Goal: Task Accomplishment & Management: Complete application form

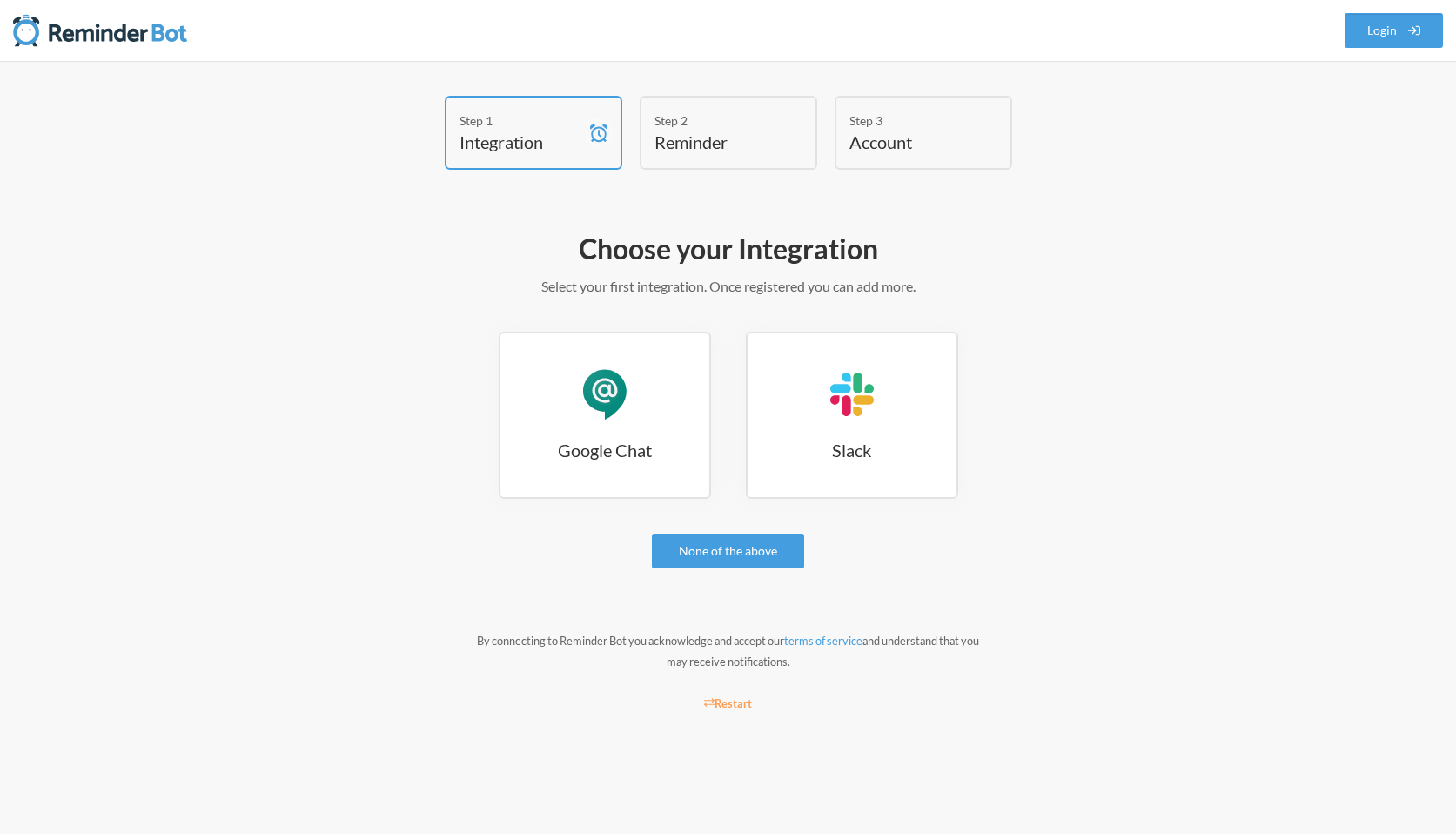
click at [613, 451] on h3 "Google Chat" at bounding box center [605, 449] width 209 height 24
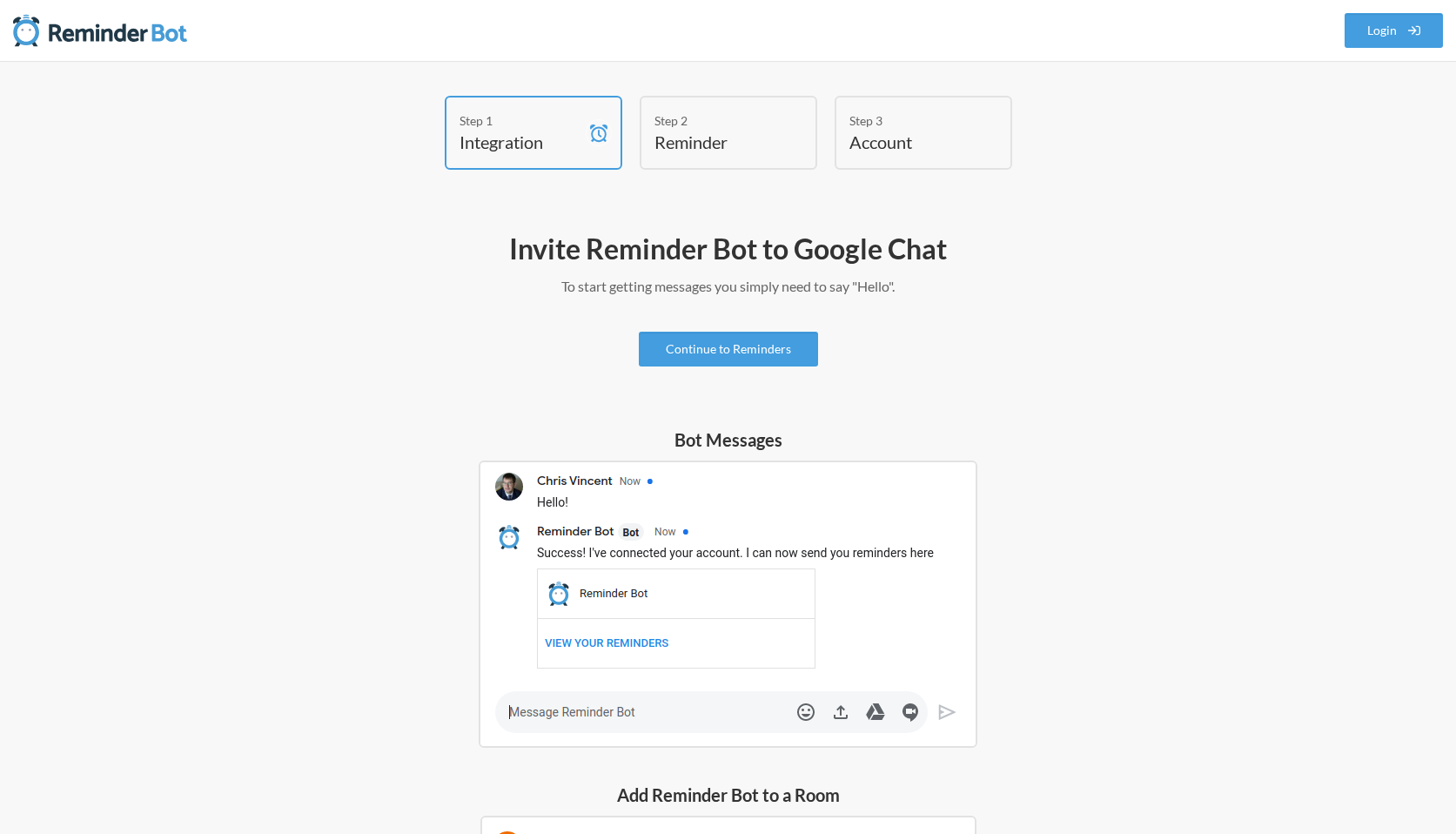
click at [586, 493] on img at bounding box center [728, 604] width 499 height 287
click at [577, 714] on img at bounding box center [728, 604] width 499 height 287
click at [717, 348] on link "Continue to Reminders" at bounding box center [728, 349] width 180 height 35
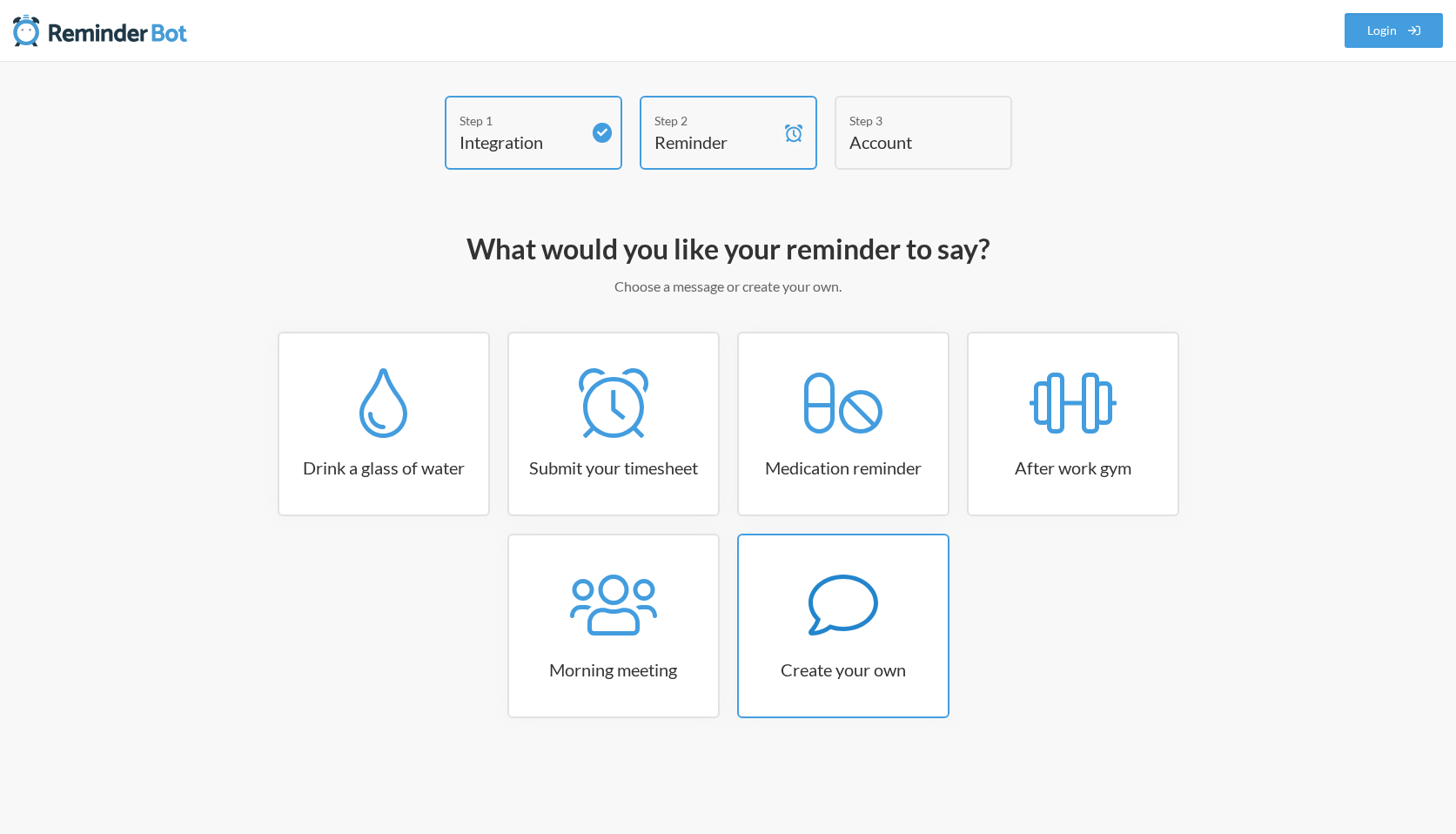
click at [877, 624] on icon at bounding box center [844, 605] width 70 height 70
select select "08:30:00"
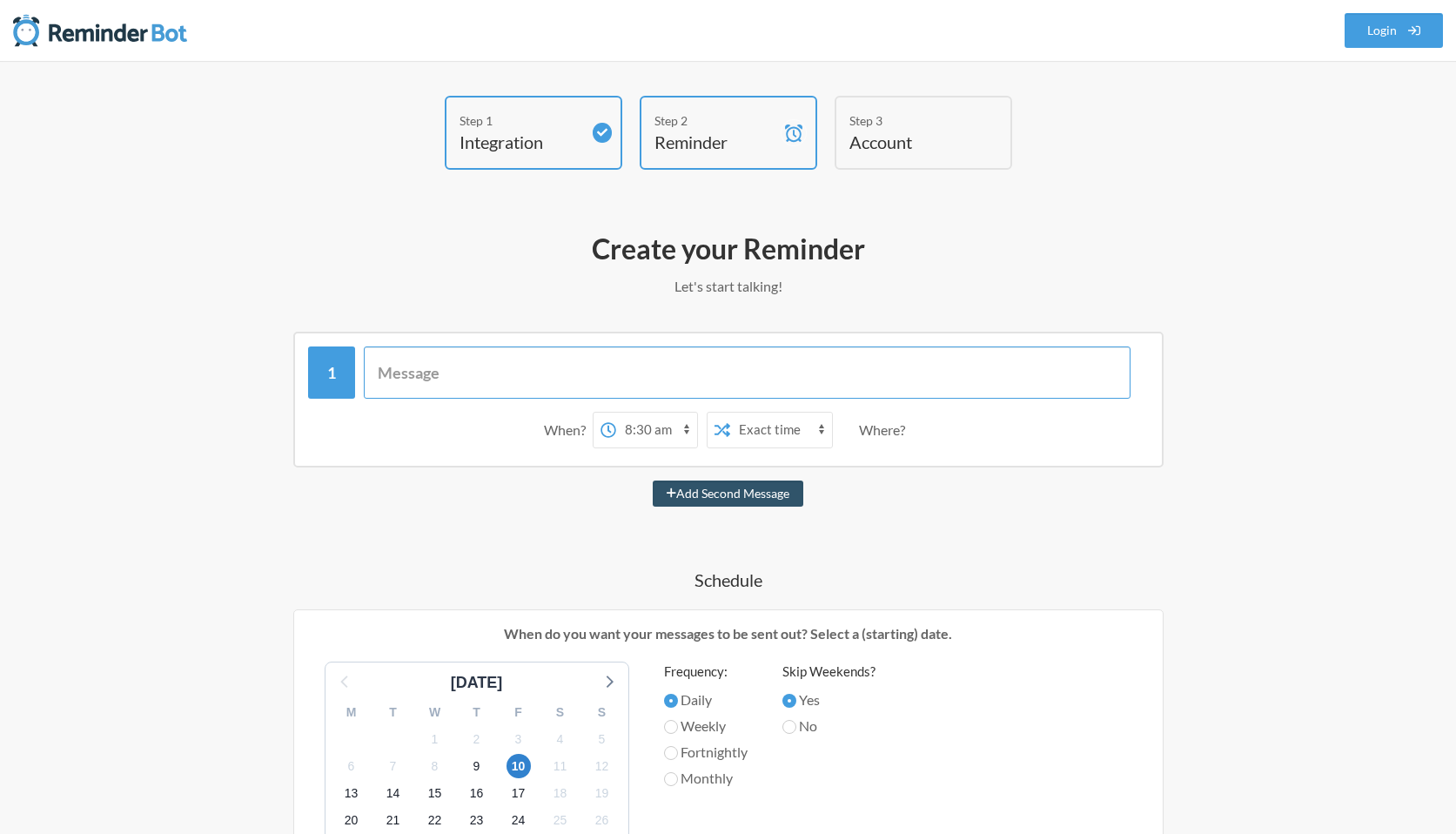
click at [524, 371] on input "text" at bounding box center [747, 372] width 767 height 53
type input "rca doc"
click at [653, 480] on button "Add Second Message" at bounding box center [728, 494] width 150 height 26
select select "09:30:00"
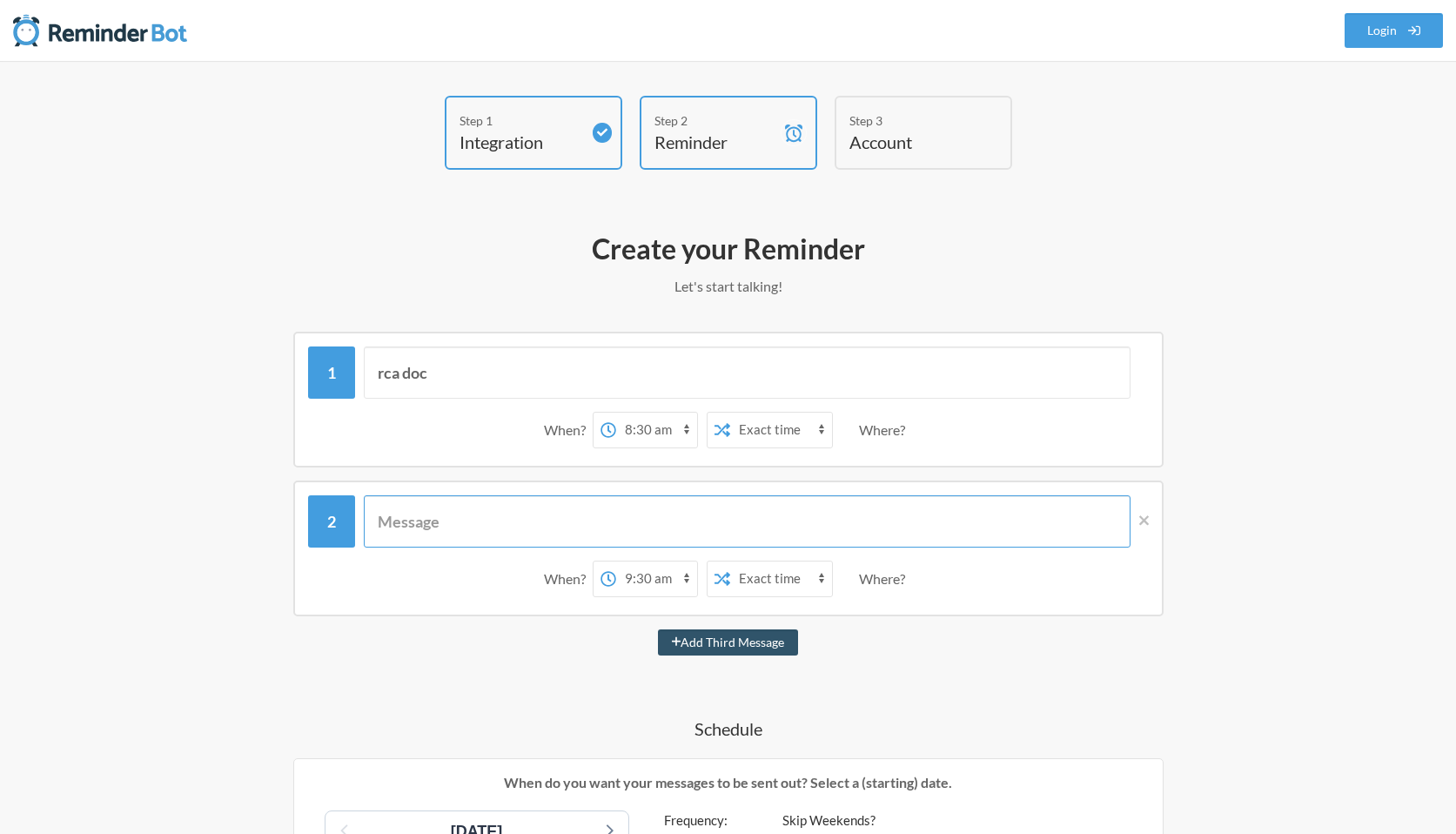
click at [460, 543] on input "text" at bounding box center [747, 522] width 767 height 53
click at [457, 364] on input "rca doc" at bounding box center [747, 372] width 767 height 53
type input "rca doc p0"
click at [393, 523] on input "text" at bounding box center [747, 522] width 767 height 53
type input "unreserve track p1"
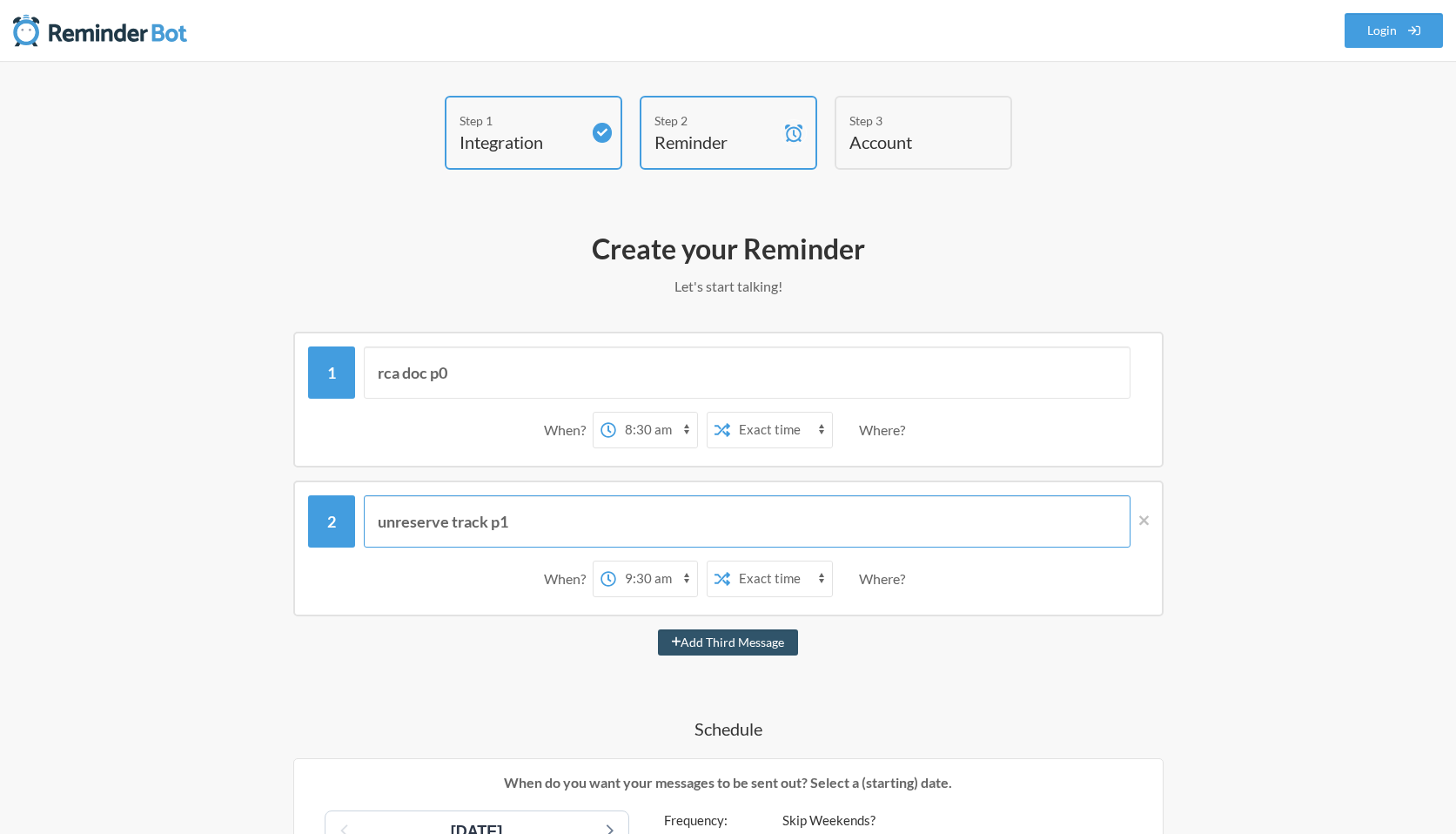
click at [658, 629] on button "Add Third Message" at bounding box center [729, 642] width 141 height 26
select select "10:30:00"
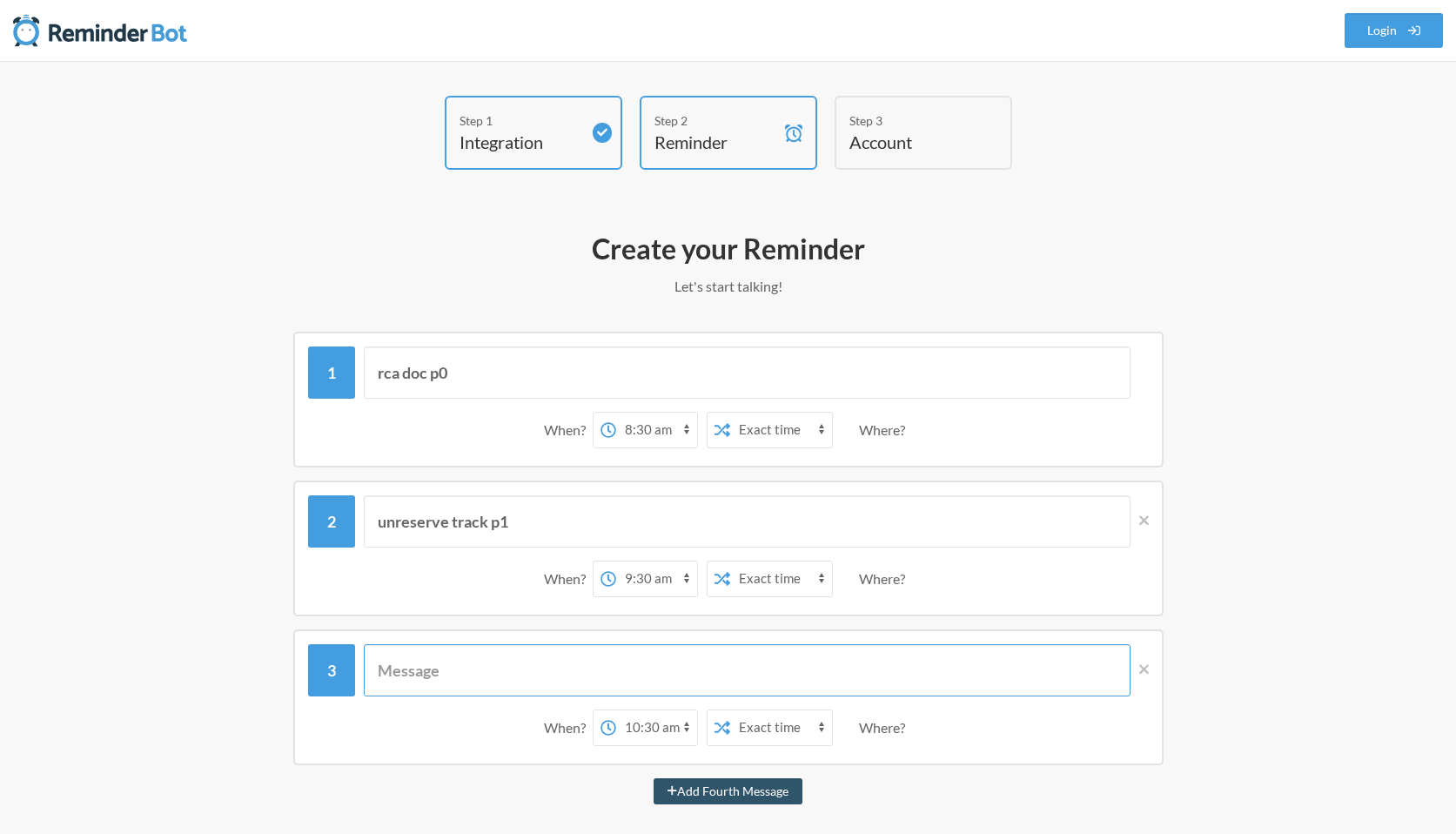
click at [449, 685] on input "text" at bounding box center [747, 670] width 767 height 53
click at [656, 426] on select "12:00 am 12:15 am 12:30 am 12:45 am 1:00 am 1:15 am 1:30 am 1:45 am 2:00 am 2:1…" at bounding box center [657, 430] width 81 height 35
click at [640, 427] on select "12:00 am 12:15 am 12:30 am 12:45 am 1:00 am 1:15 am 1:30 am 1:45 am 2:00 am 2:1…" at bounding box center [657, 430] width 81 height 35
select select "10:00:00"
click at [616, 413] on select "12:00 am 12:15 am 12:30 am 12:45 am 1:00 am 1:15 am 1:30 am 1:45 am 2:00 am 2:1…" at bounding box center [657, 430] width 81 height 35
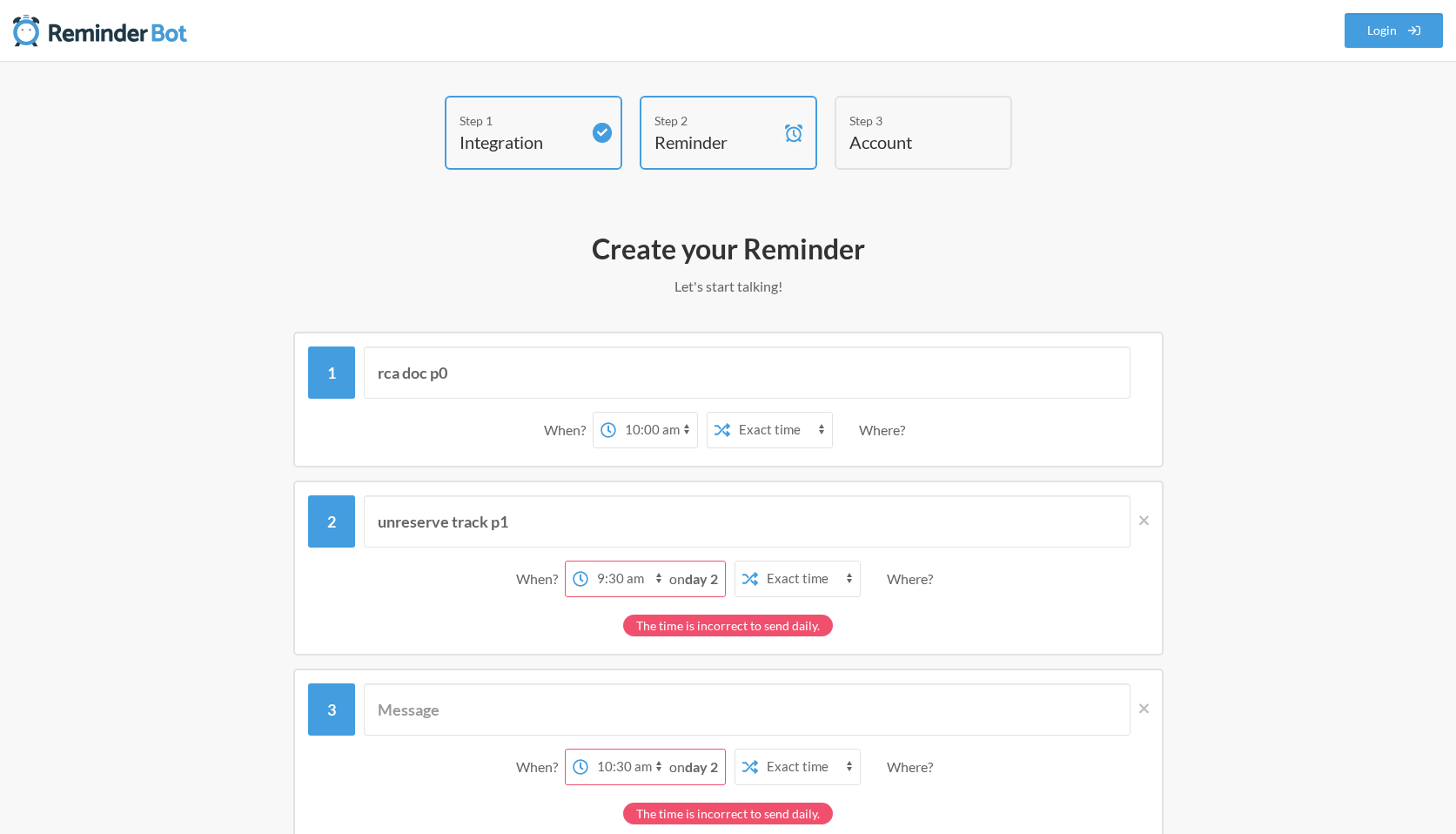
click at [636, 583] on select "12:00 am 12:15 am 12:30 am 12:45 am 1:00 am 1:15 am 1:30 am 1:45 am 2:00 am 2:1…" at bounding box center [629, 578] width 81 height 35
select select "10:00:00"
click at [589, 561] on select "12:00 am 12:15 am 12:30 am 12:45 am 1:00 am 1:15 am 1:30 am 1:45 am 2:00 am 2:1…" at bounding box center [629, 578] width 81 height 35
click at [702, 575] on strong "day 2" at bounding box center [701, 578] width 33 height 17
click at [688, 583] on strong "day 2" at bounding box center [701, 578] width 33 height 17
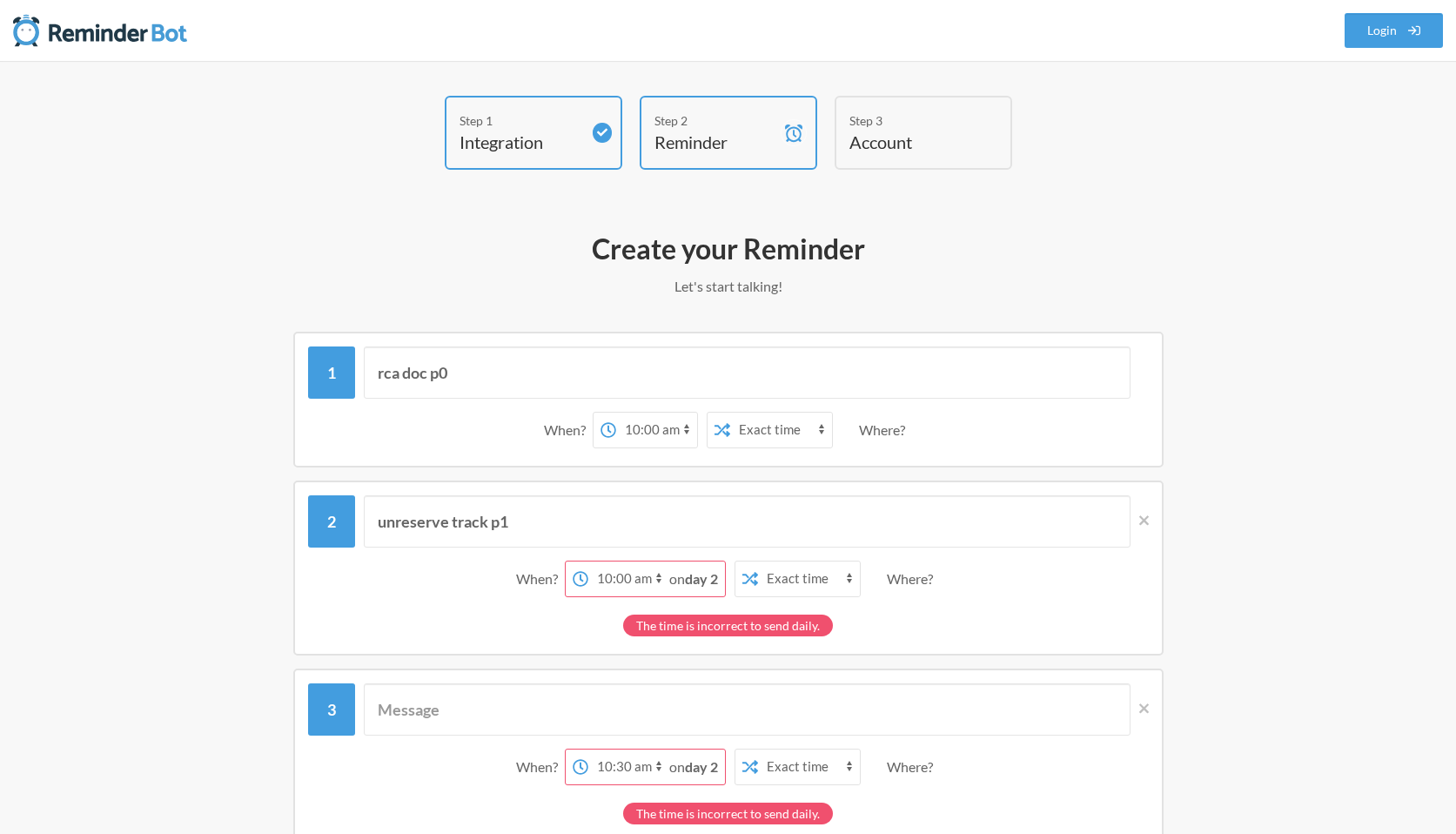
click at [630, 764] on select "12:00 am 12:15 am 12:30 am 12:45 am 1:00 am 1:15 am 1:30 am 1:45 am 2:00 am 2:1…" at bounding box center [629, 766] width 81 height 35
select select "10:00:00"
click at [589, 749] on select "12:00 am 12:15 am 12:30 am 12:45 am 1:00 am 1:15 am 1:30 am 1:45 am 2:00 am 2:1…" at bounding box center [629, 766] width 81 height 35
click at [860, 575] on select "Exact time Random time" at bounding box center [809, 578] width 102 height 35
select select "true"
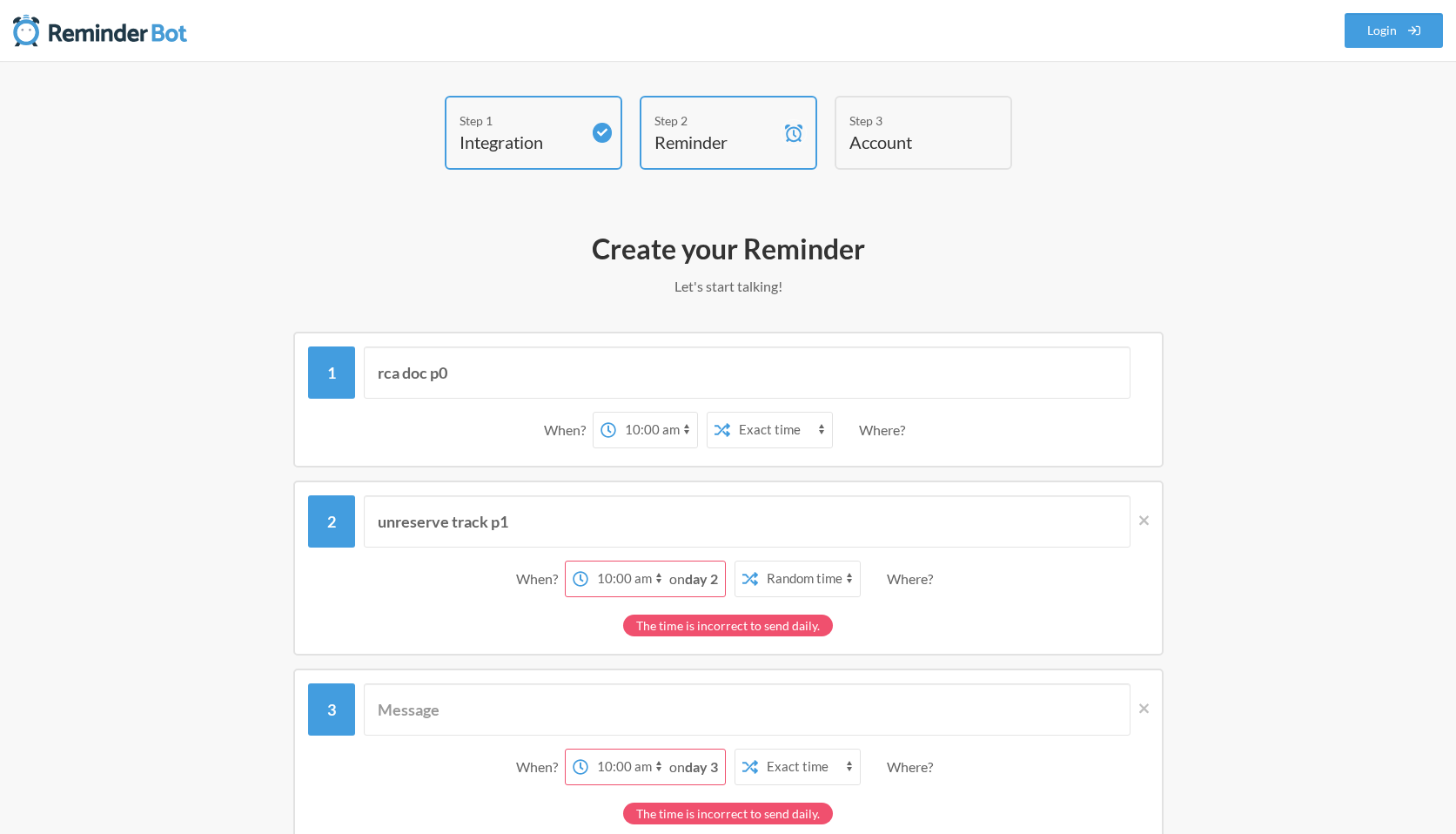
click at [758, 561] on select "Exact time Random time" at bounding box center [809, 578] width 102 height 35
click at [803, 417] on select "Exact time Random time" at bounding box center [781, 430] width 102 height 35
select select "true"
click at [730, 413] on select "Exact time Random time" at bounding box center [781, 430] width 102 height 35
click at [785, 766] on select "Exact time Random time" at bounding box center [809, 766] width 102 height 35
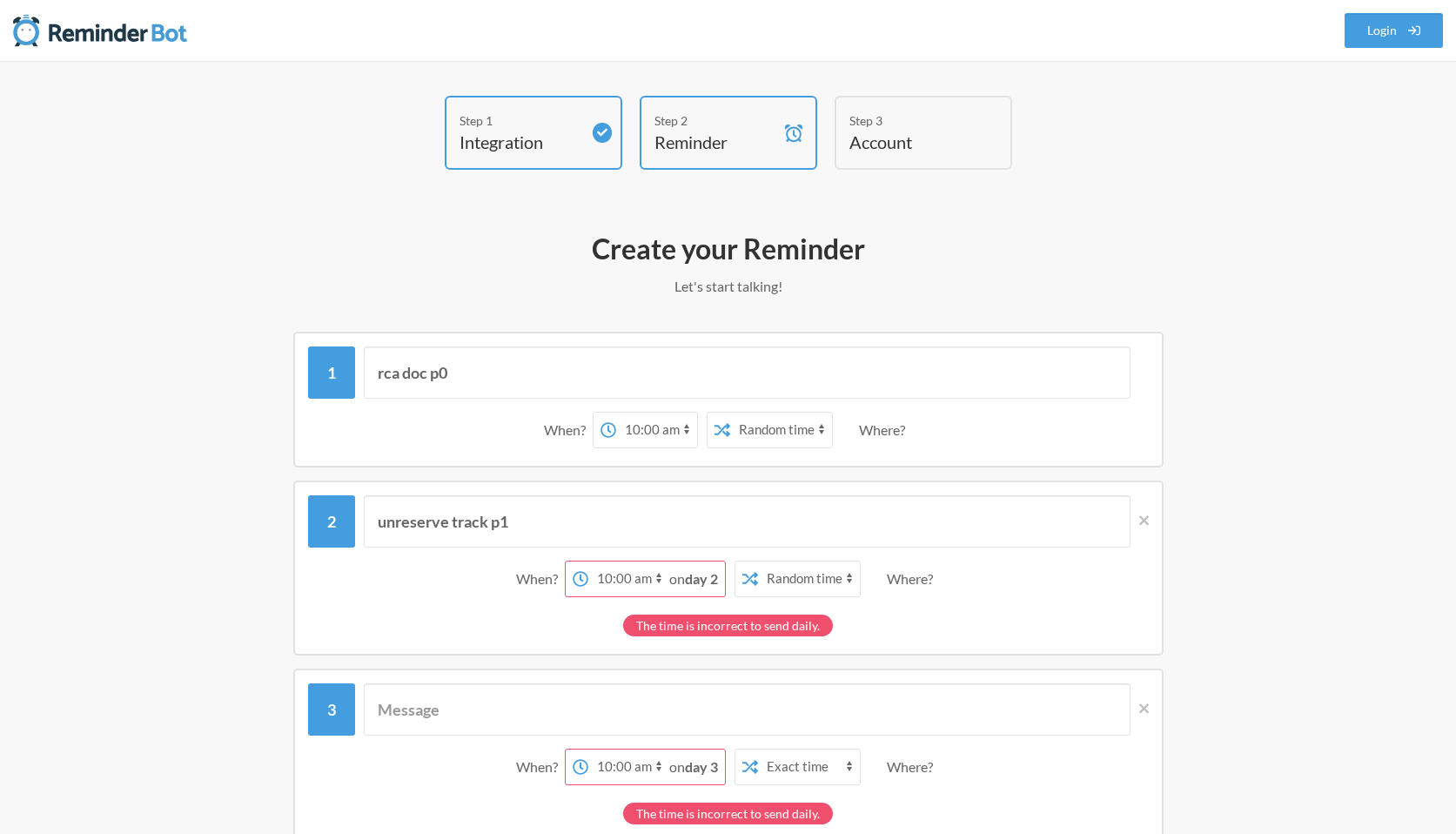
select select "true"
click at [758, 749] on select "Exact time Random time" at bounding box center [809, 766] width 102 height 35
click at [893, 421] on div "Where?" at bounding box center [885, 430] width 53 height 37
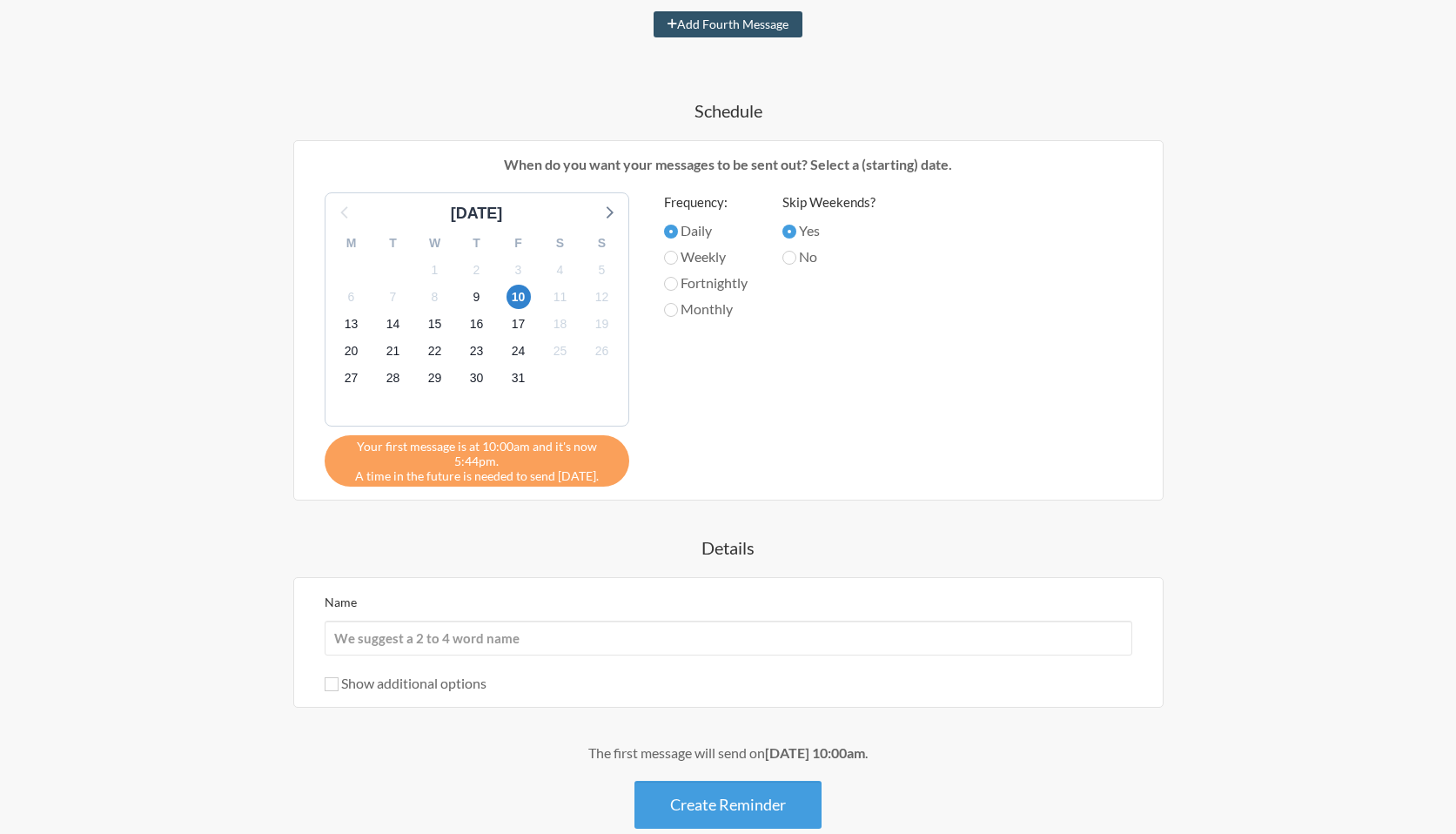
scroll to position [760, 0]
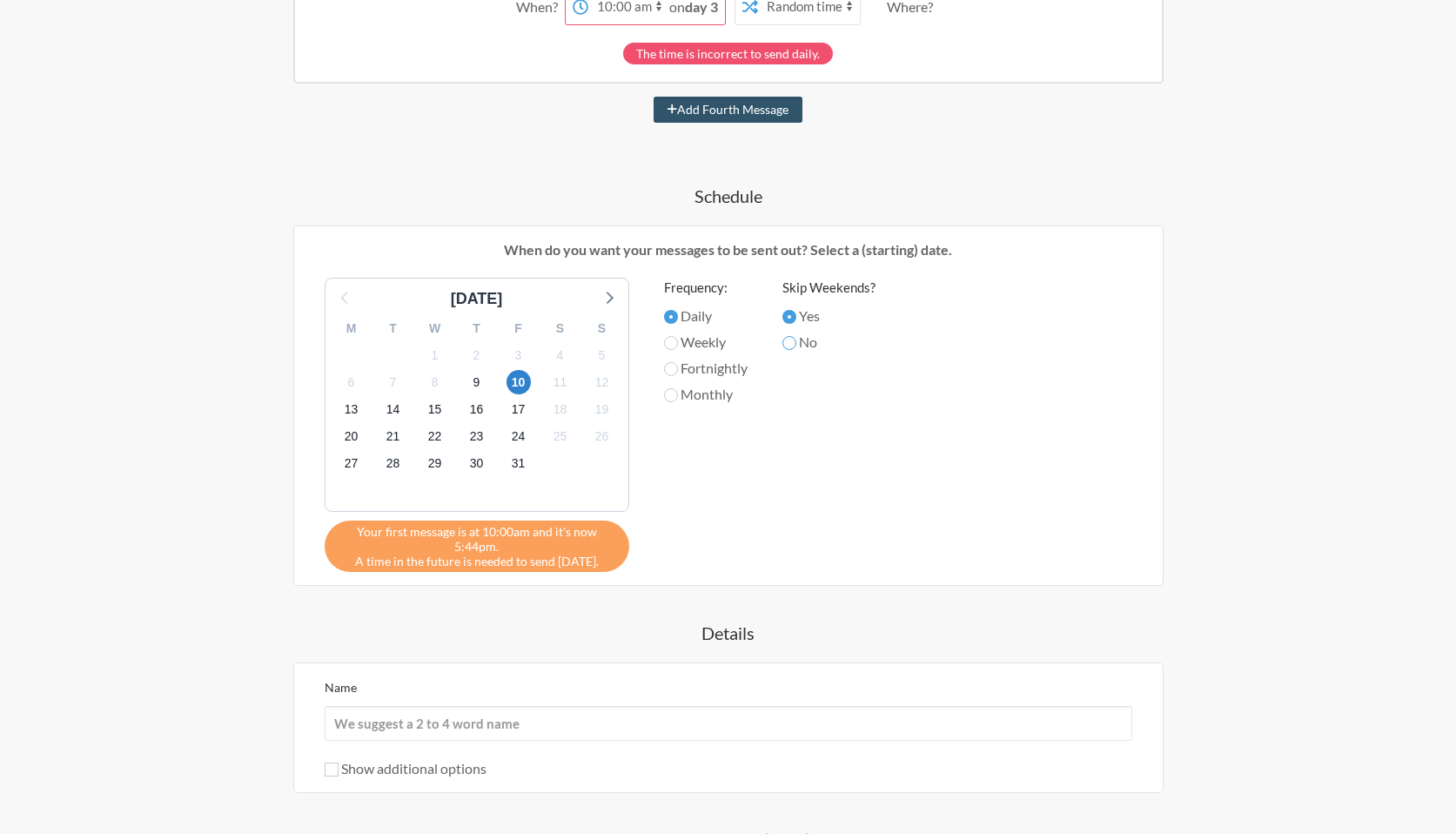
click at [793, 340] on input "No" at bounding box center [789, 342] width 14 height 14
radio input "true"
click at [509, 544] on span "Your first message is at 10:00am and it's now 5:45pm." at bounding box center [477, 538] width 278 height 29
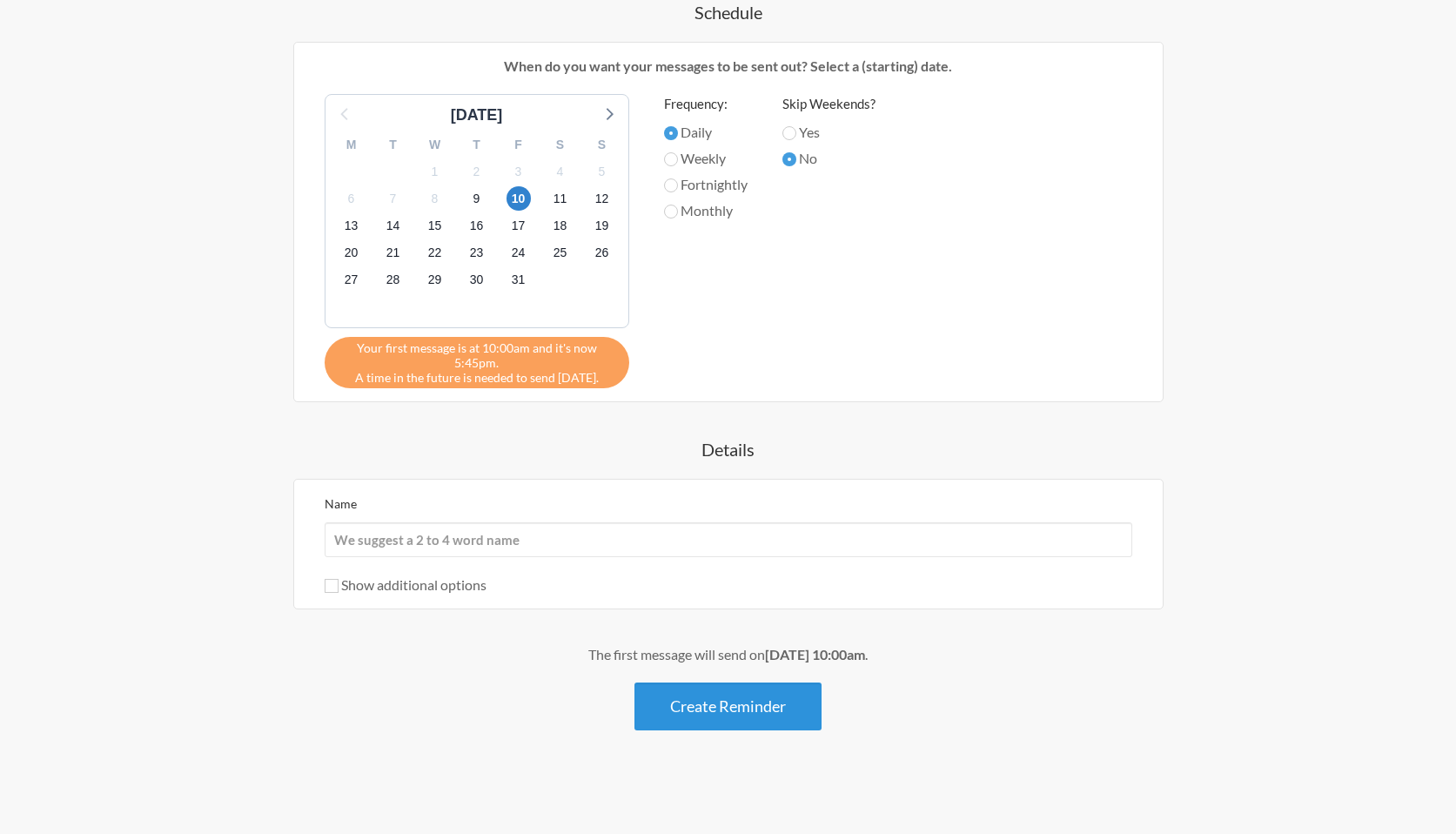
click at [731, 706] on button "Create Reminder" at bounding box center [728, 706] width 187 height 48
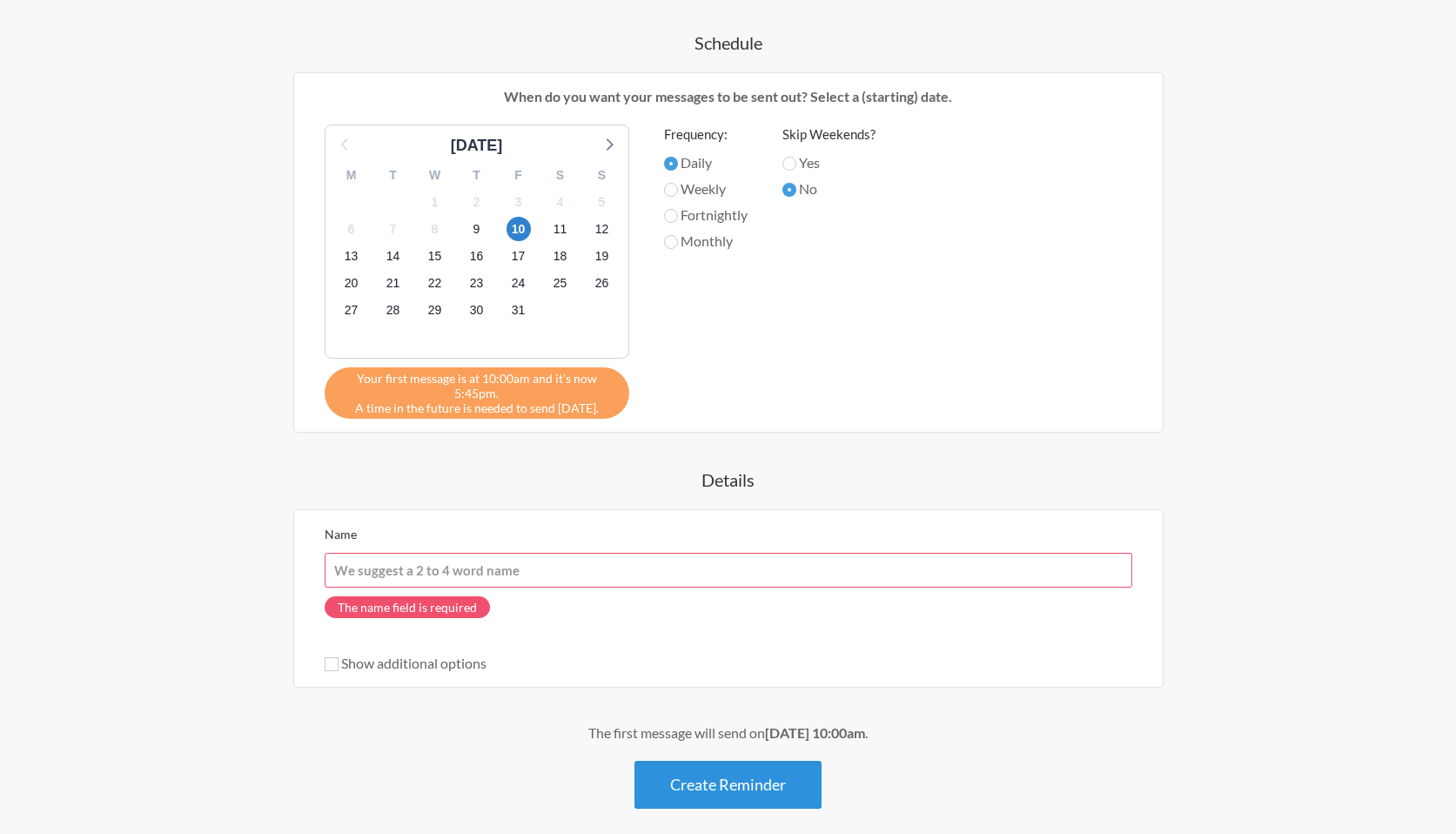
scroll to position [974, 0]
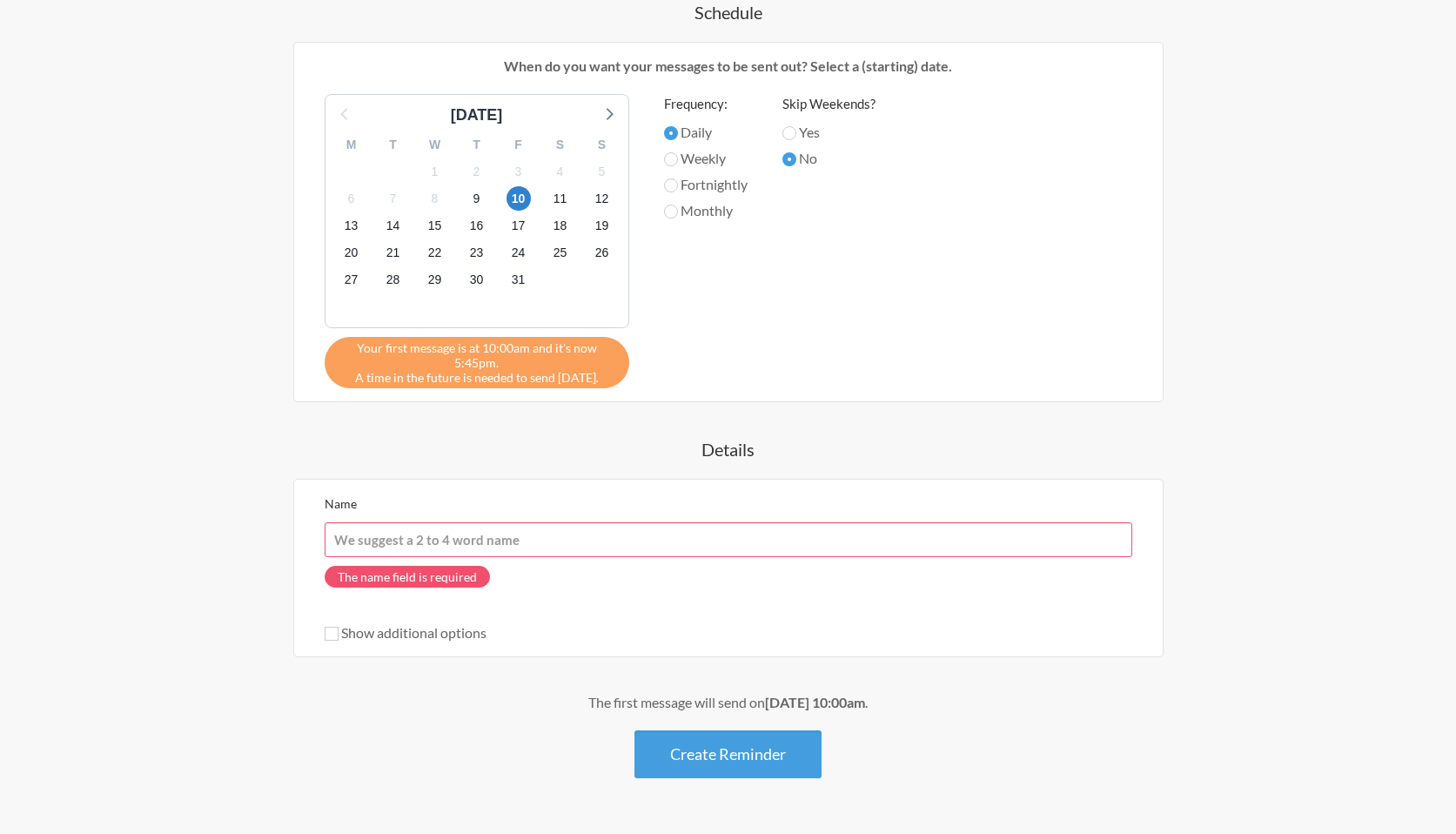
click at [478, 537] on input "Name" at bounding box center [728, 539] width 808 height 35
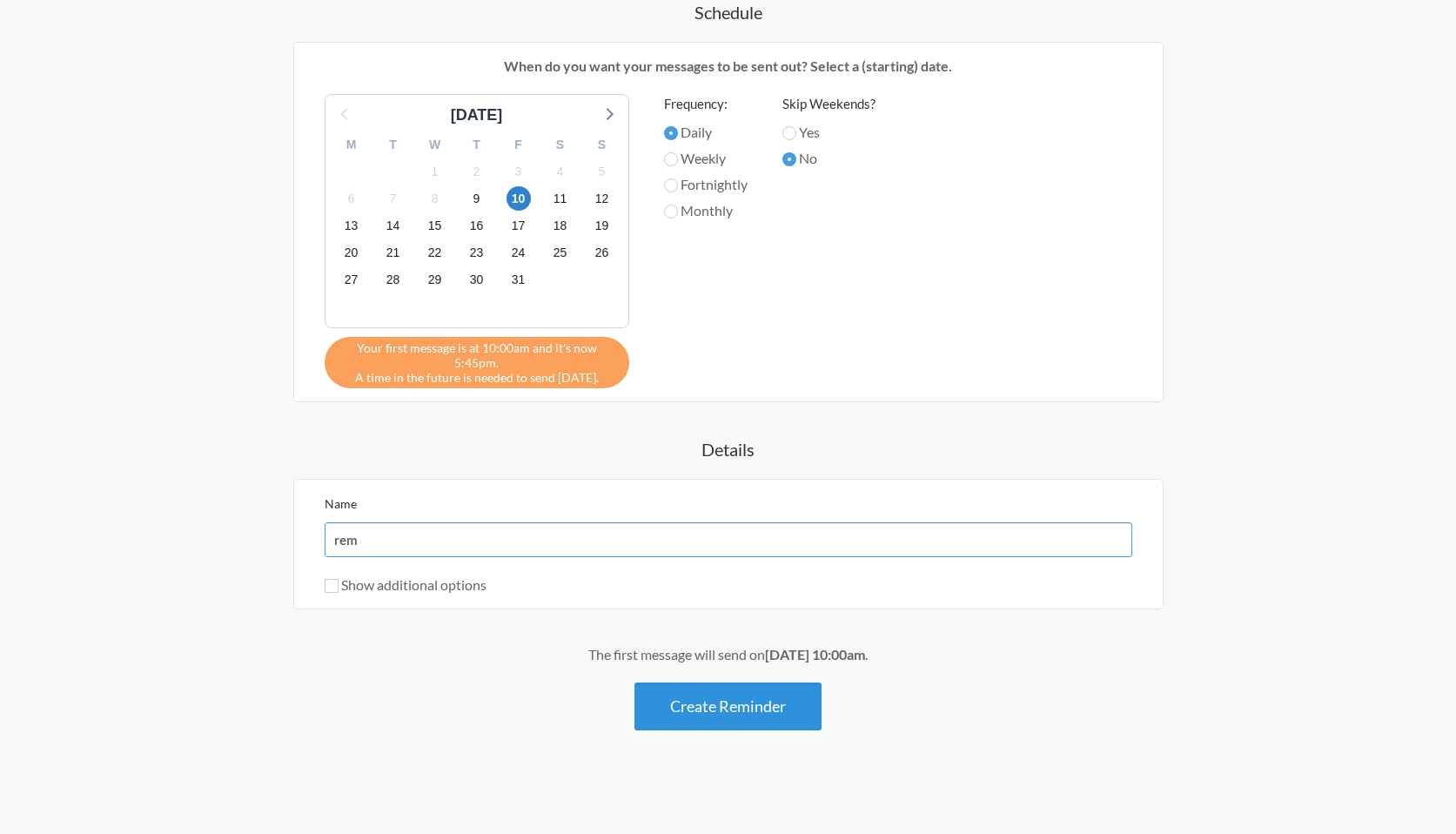
type input "rem"
click at [687, 712] on button "Create Reminder" at bounding box center [728, 706] width 187 height 48
click at [733, 714] on button "Create Reminder" at bounding box center [728, 706] width 187 height 48
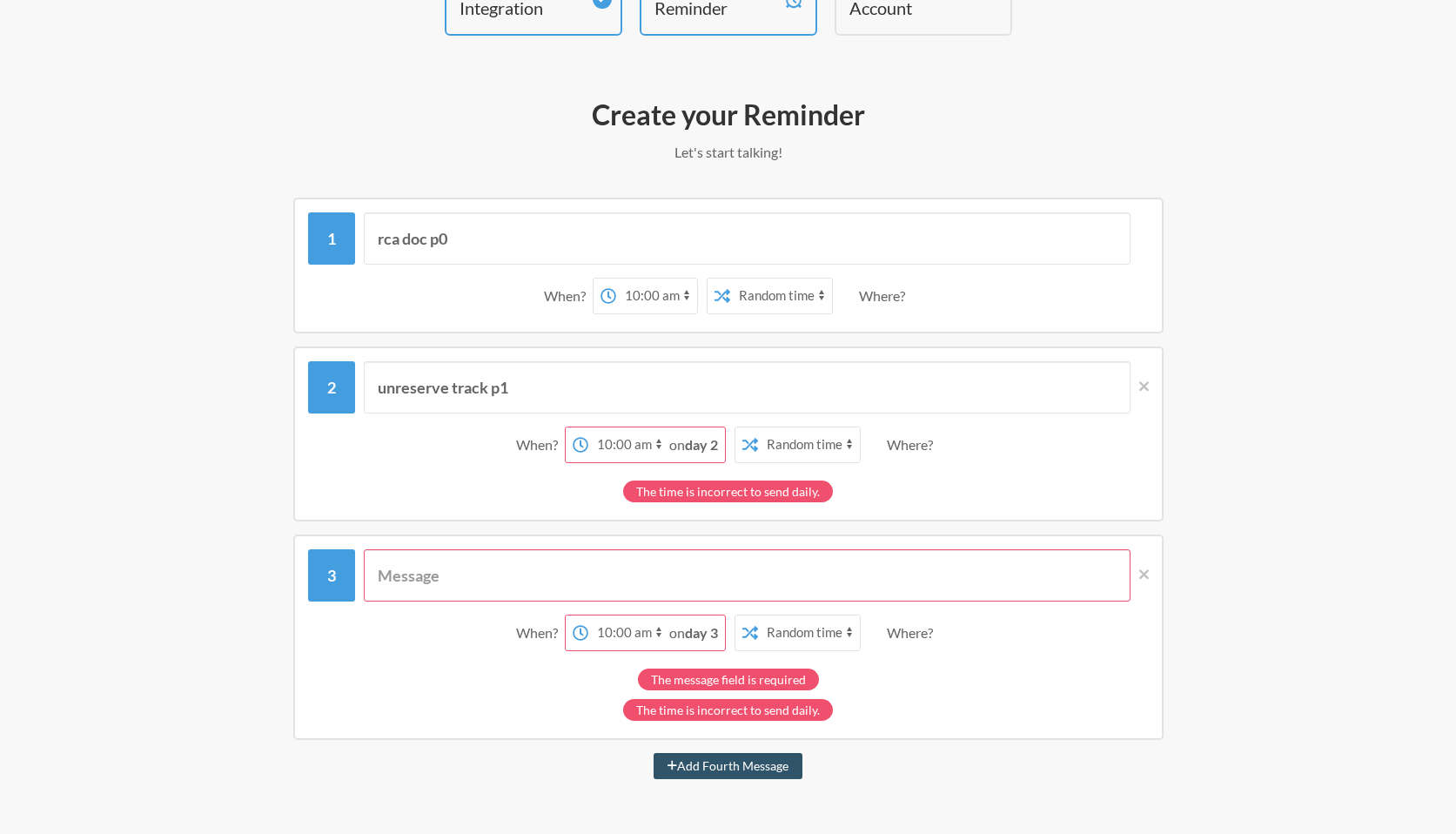
scroll to position [0, 0]
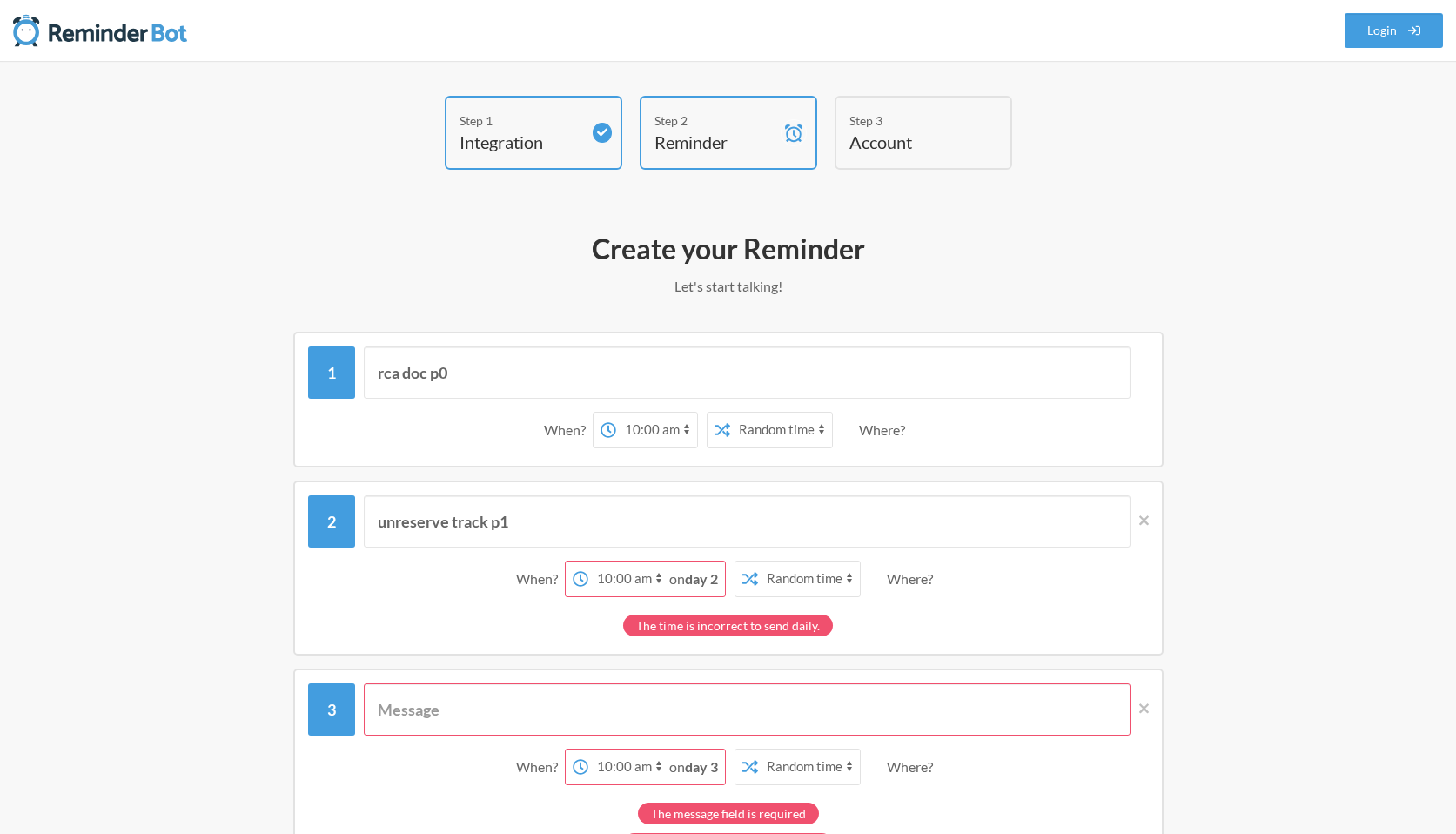
click at [626, 573] on select "12:00 am 12:15 am 12:30 am 12:45 am 1:00 am 1:15 am 1:30 am 1:45 am 2:00 am 2:1…" at bounding box center [629, 578] width 81 height 35
select select "10:15:00"
click at [615, 561] on select "12:00 am 12:15 am 12:30 am 12:45 am 1:00 am 1:15 am 1:30 am 1:45 am 2:00 am 2:1…" at bounding box center [629, 578] width 81 height 35
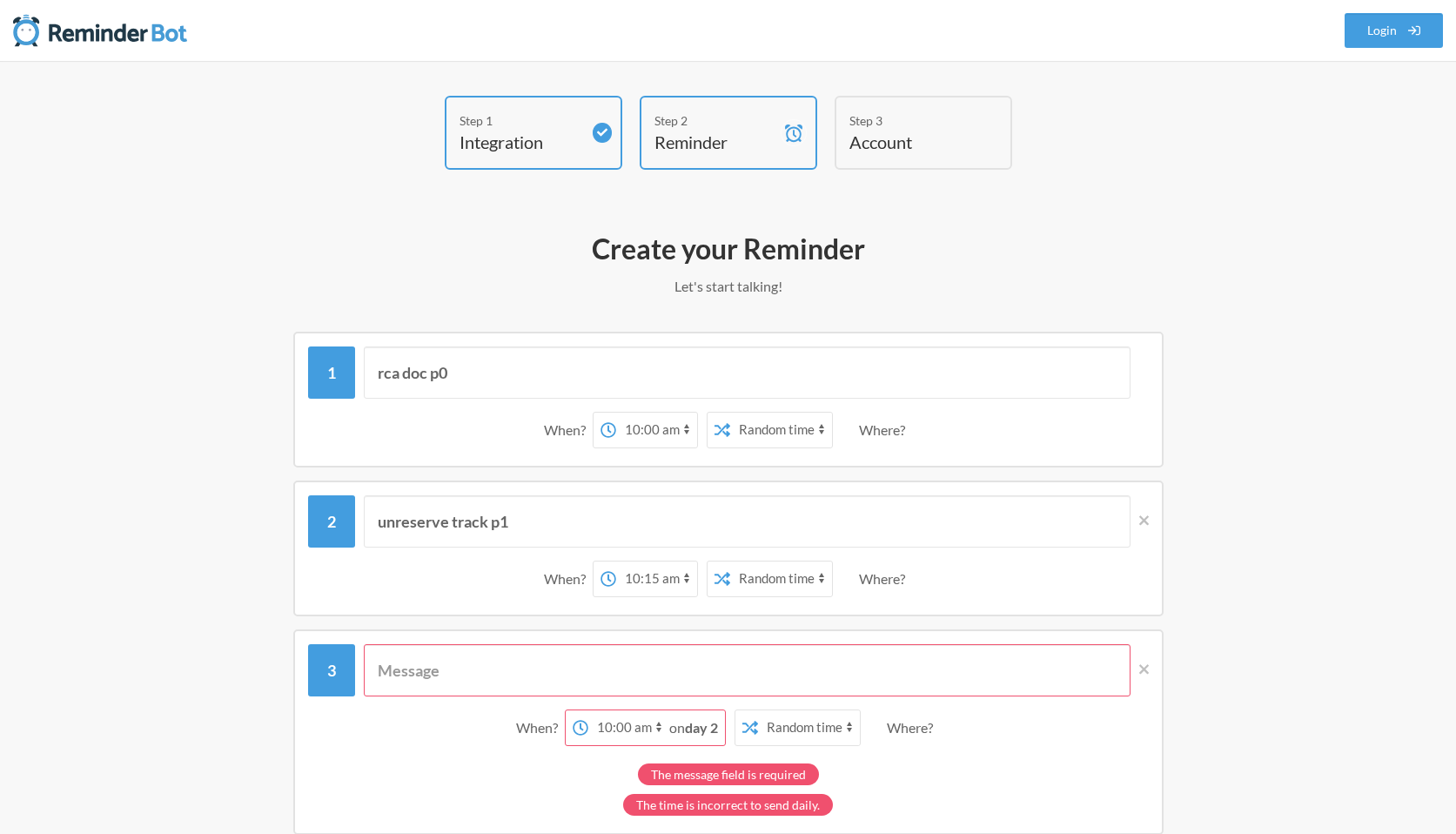
click at [670, 725] on span "on day 2" at bounding box center [694, 727] width 49 height 17
click at [639, 724] on select "12:00 am 12:15 am 12:30 am 12:45 am 1:00 am 1:15 am 1:30 am 1:45 am 2:00 am 2:1…" at bounding box center [629, 727] width 81 height 35
select select "10:30:00"
click at [615, 710] on select "12:00 am 12:15 am 12:30 am 12:45 am 1:00 am 1:15 am 1:30 am 1:45 am 2:00 am 2:1…" at bounding box center [629, 727] width 81 height 35
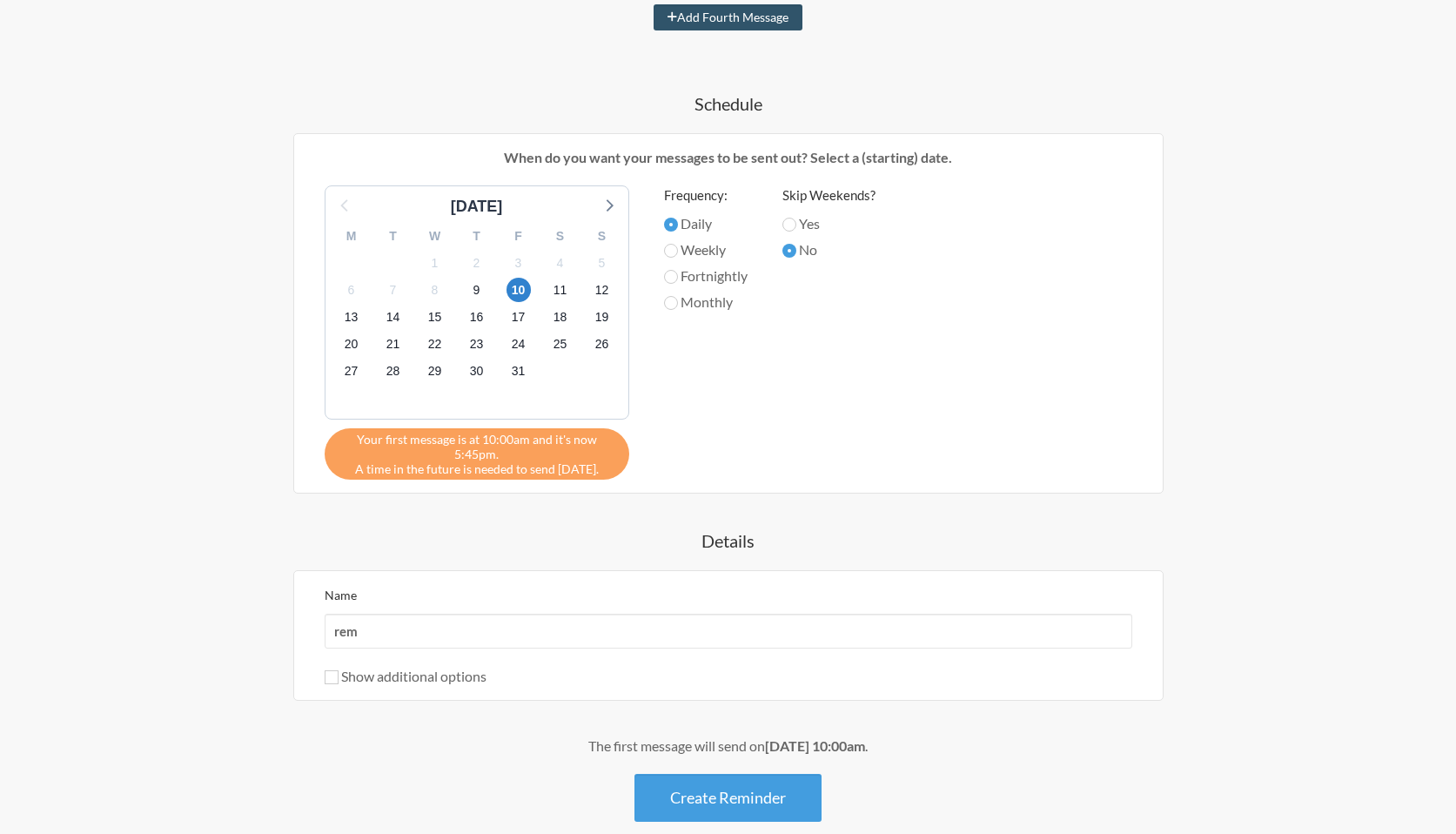
scroll to position [905, 0]
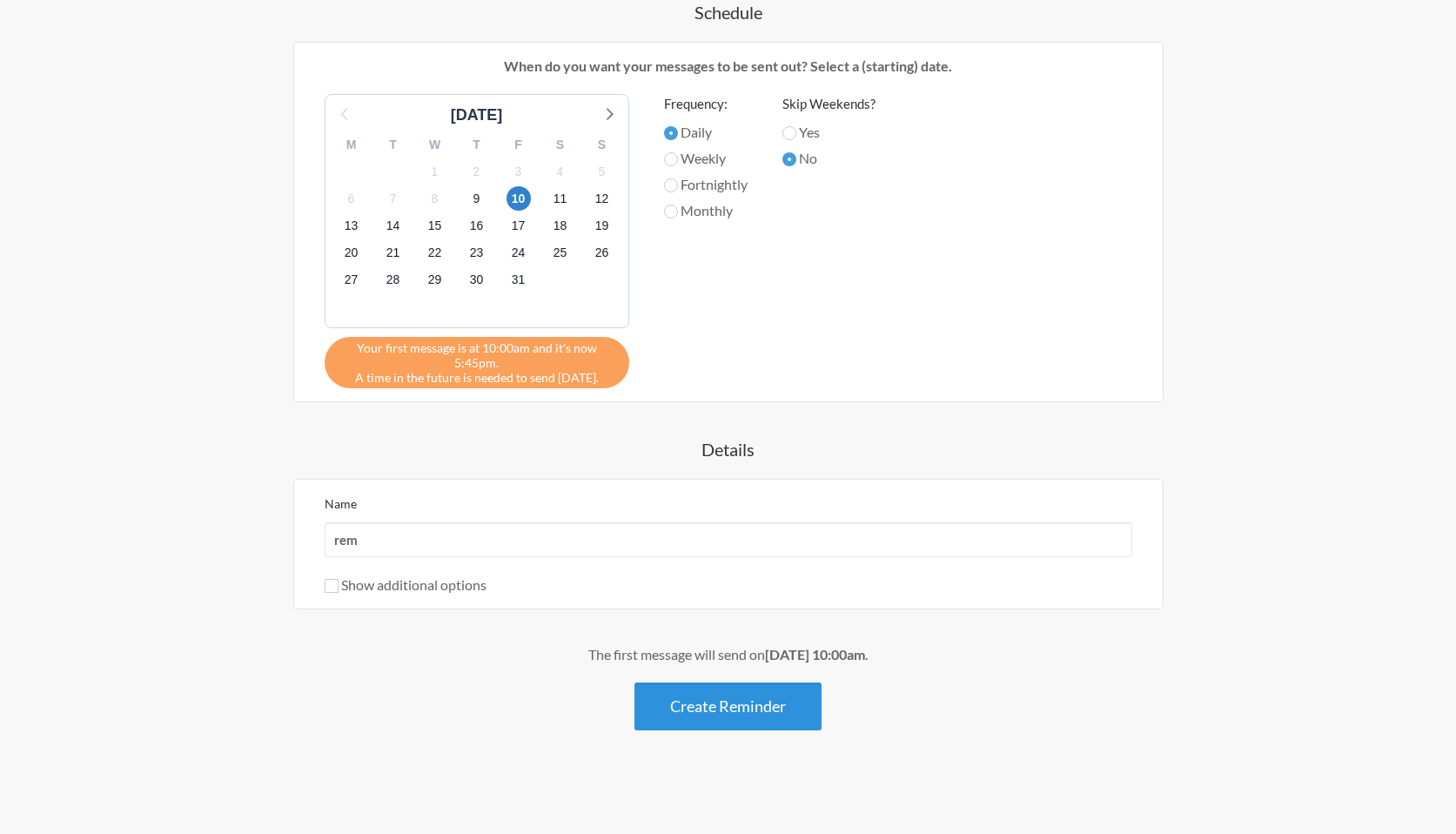
click at [741, 687] on button "Create Reminder" at bounding box center [728, 706] width 187 height 48
click at [733, 704] on button "Create Reminder" at bounding box center [728, 706] width 187 height 48
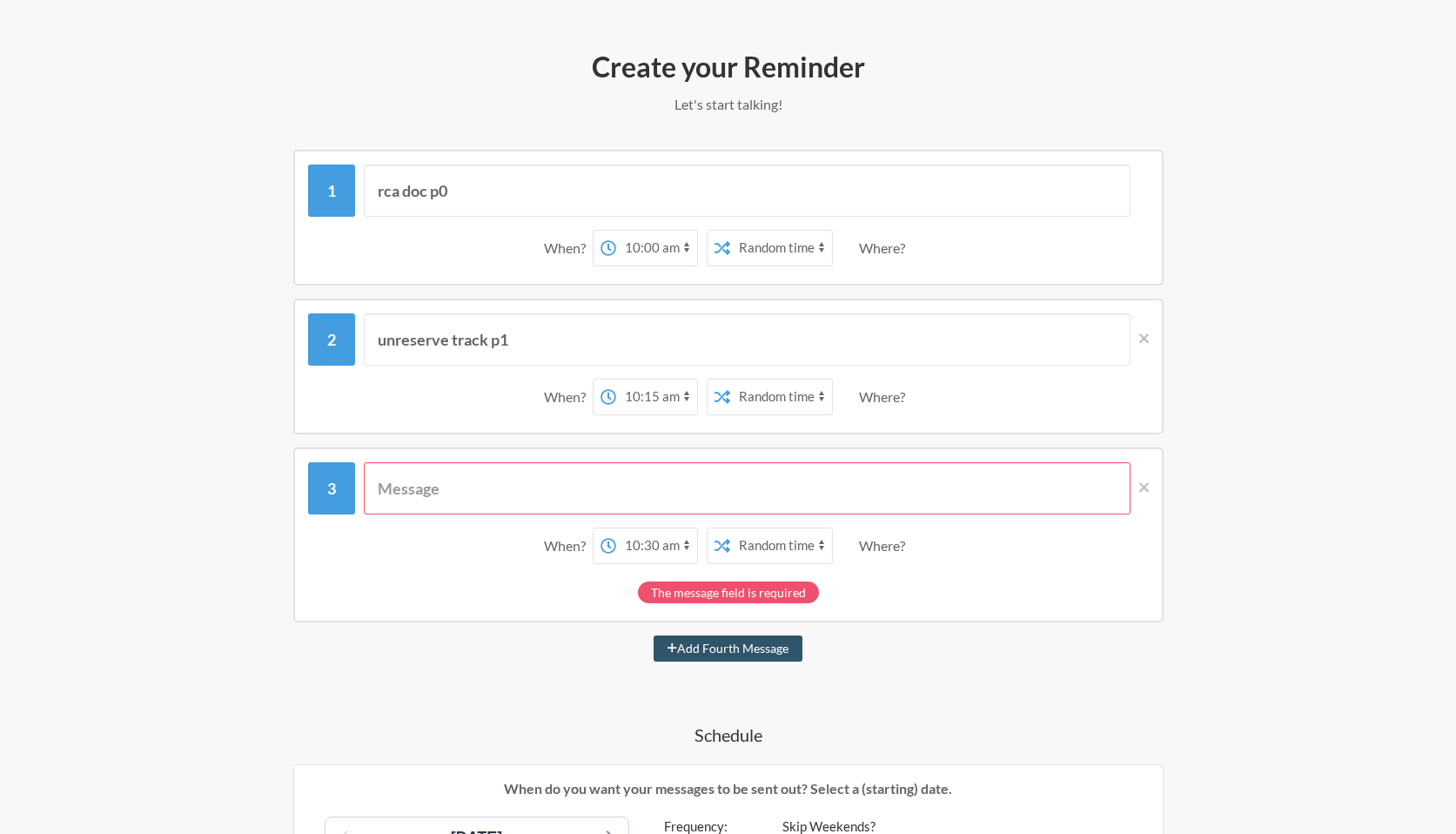
scroll to position [181, 0]
click at [754, 589] on div "The message field is required" at bounding box center [728, 592] width 181 height 22
click at [476, 488] on input "text" at bounding box center [747, 489] width 767 height 53
click at [409, 481] on input "text" at bounding box center [747, 489] width 767 height 53
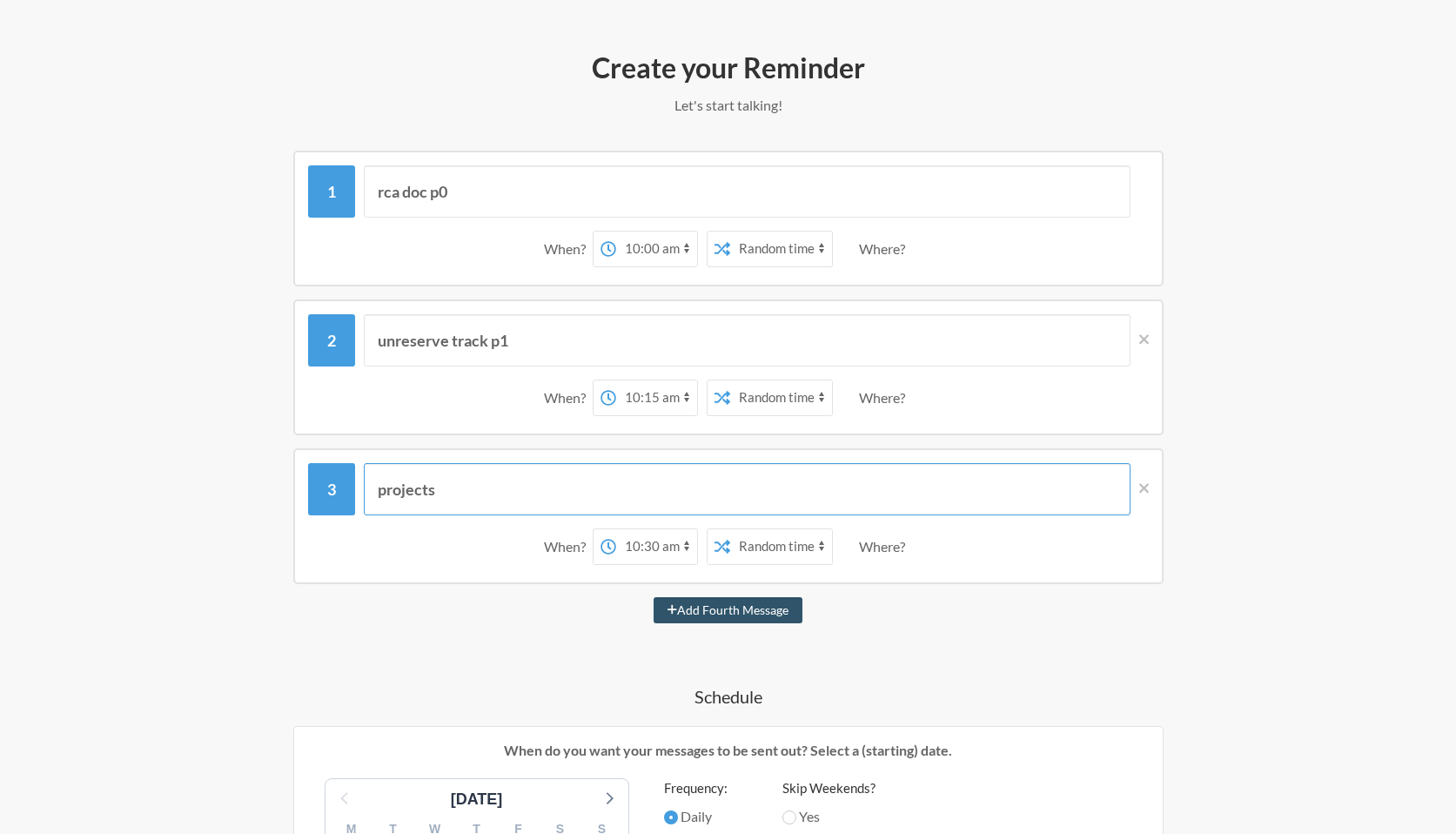
scroll to position [865, 0]
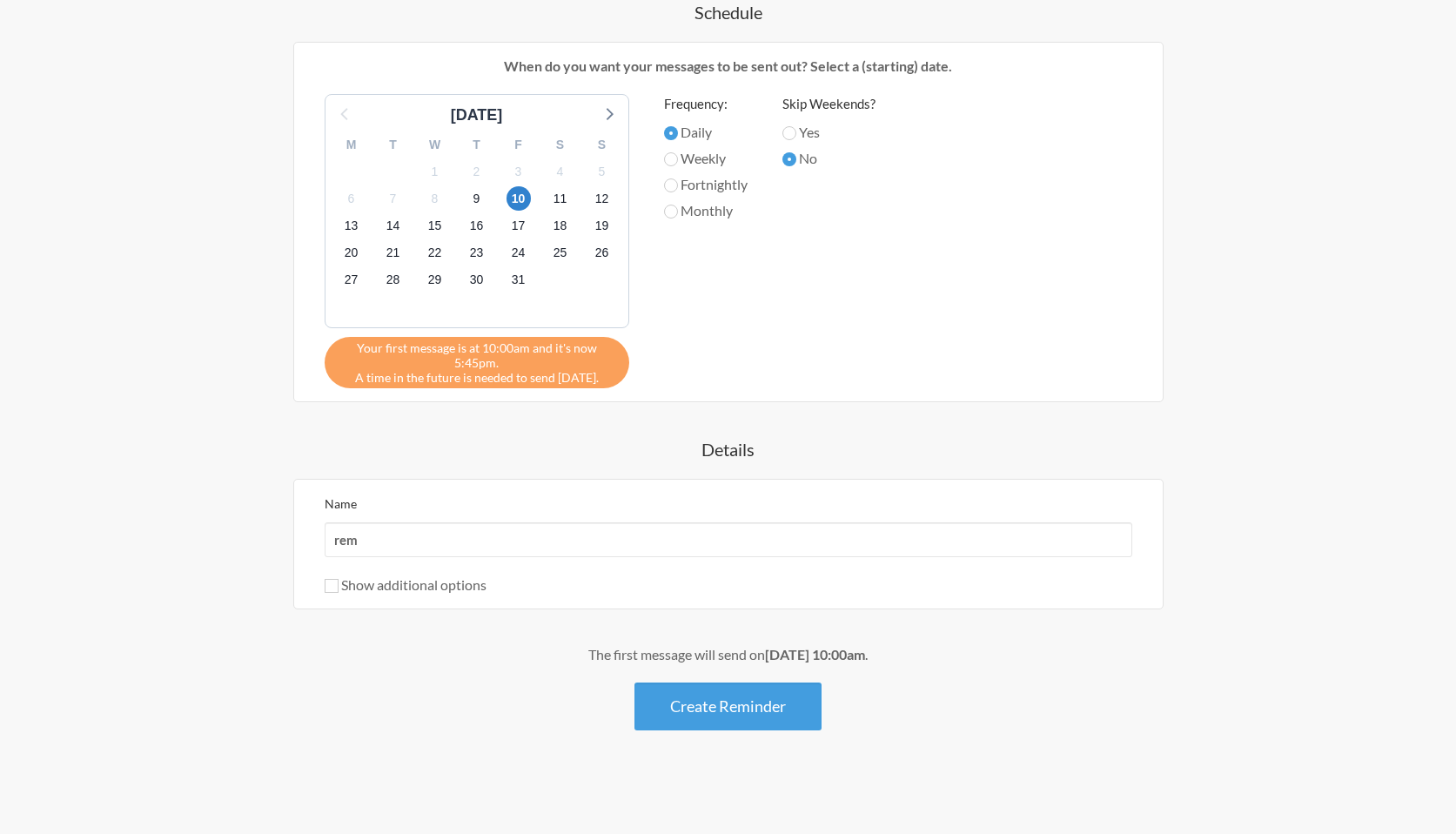
type input "projects"
click at [758, 669] on div "The first message will send on October 10th, at 10:00am . Create Reminder" at bounding box center [728, 687] width 1009 height 87
click at [740, 704] on button "Create Reminder" at bounding box center [728, 706] width 187 height 48
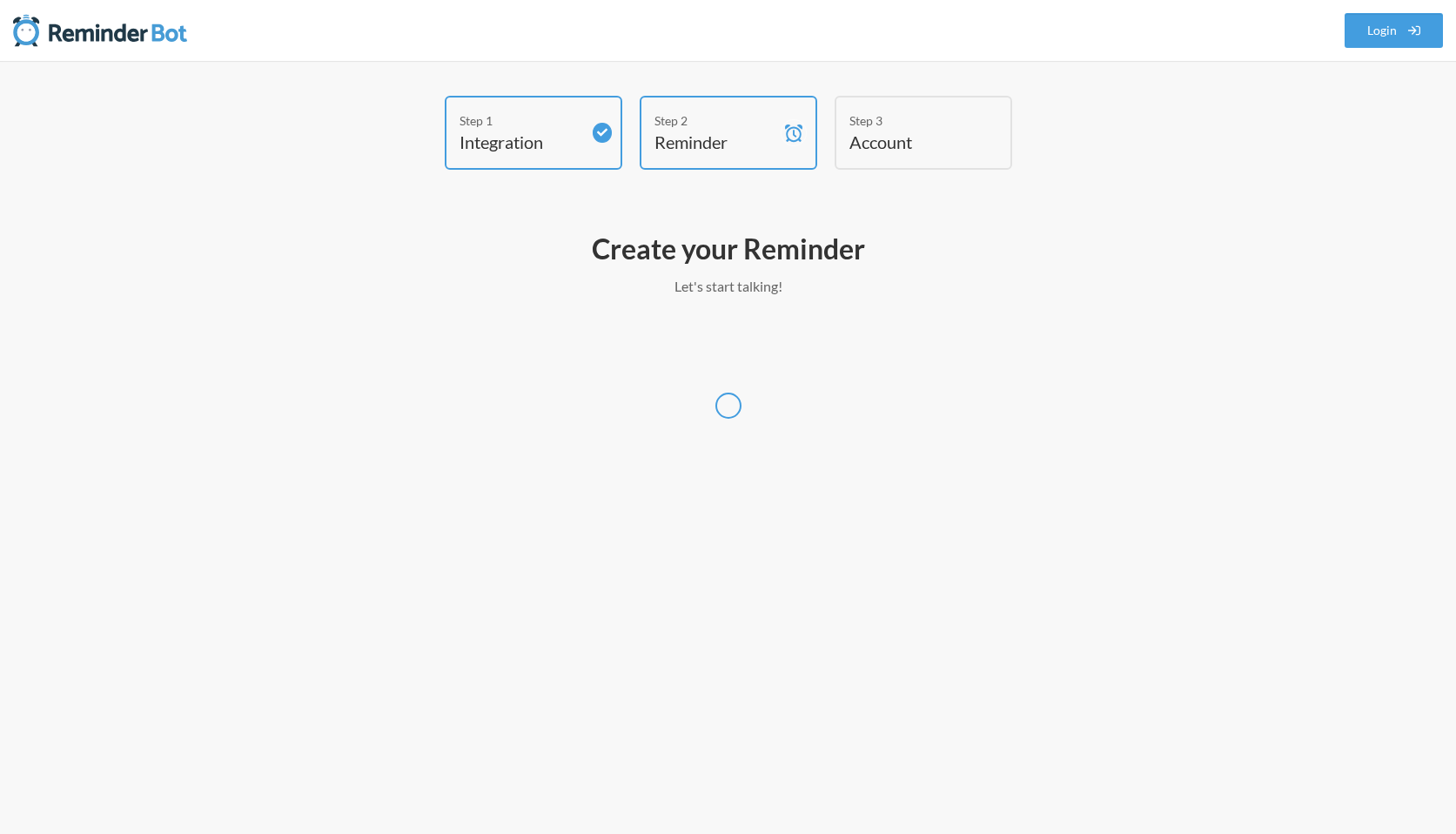
scroll to position [0, 0]
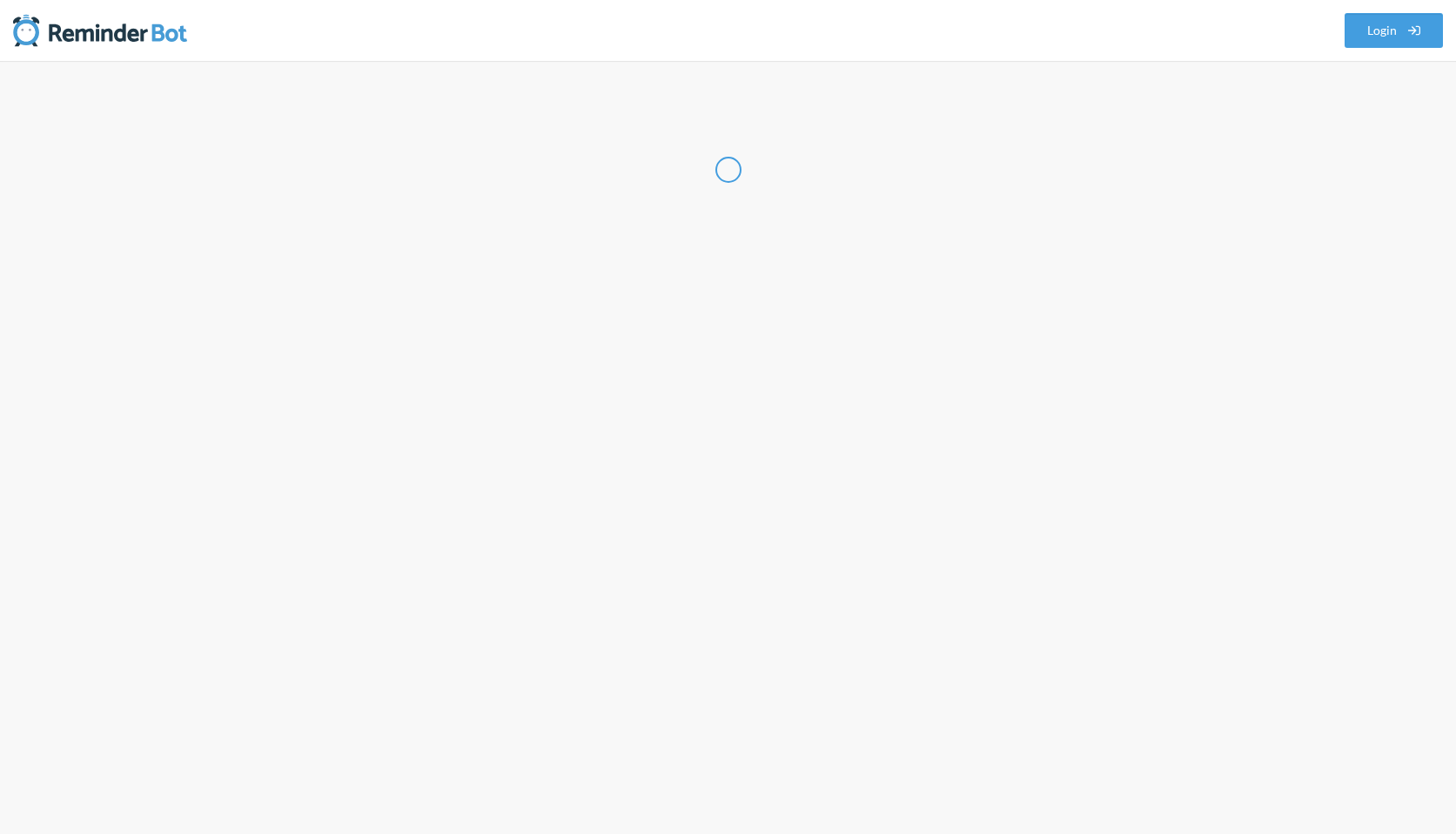
select select "IN"
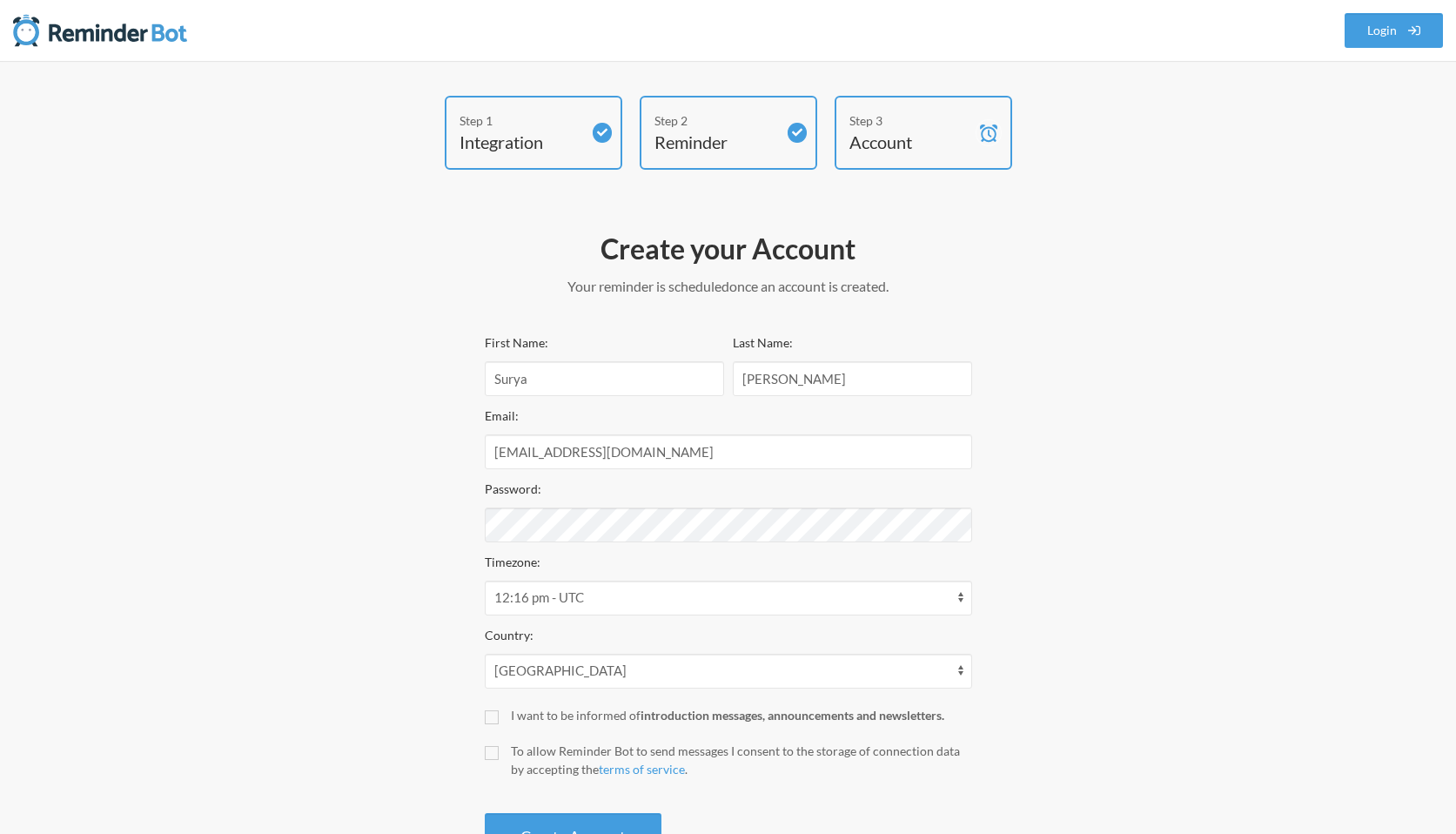
scroll to position [70, 0]
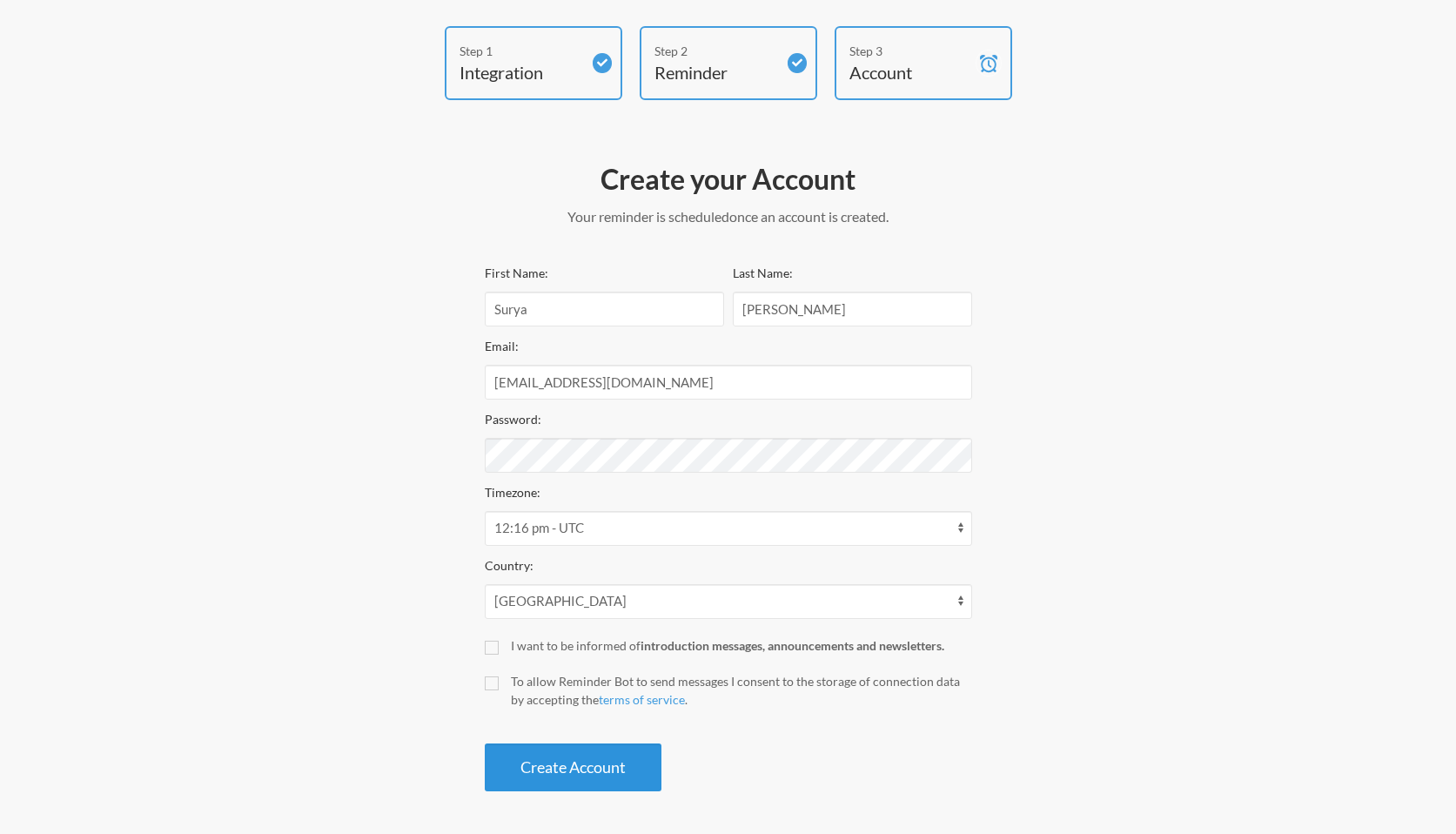
click at [562, 756] on button "Create Account" at bounding box center [573, 766] width 177 height 48
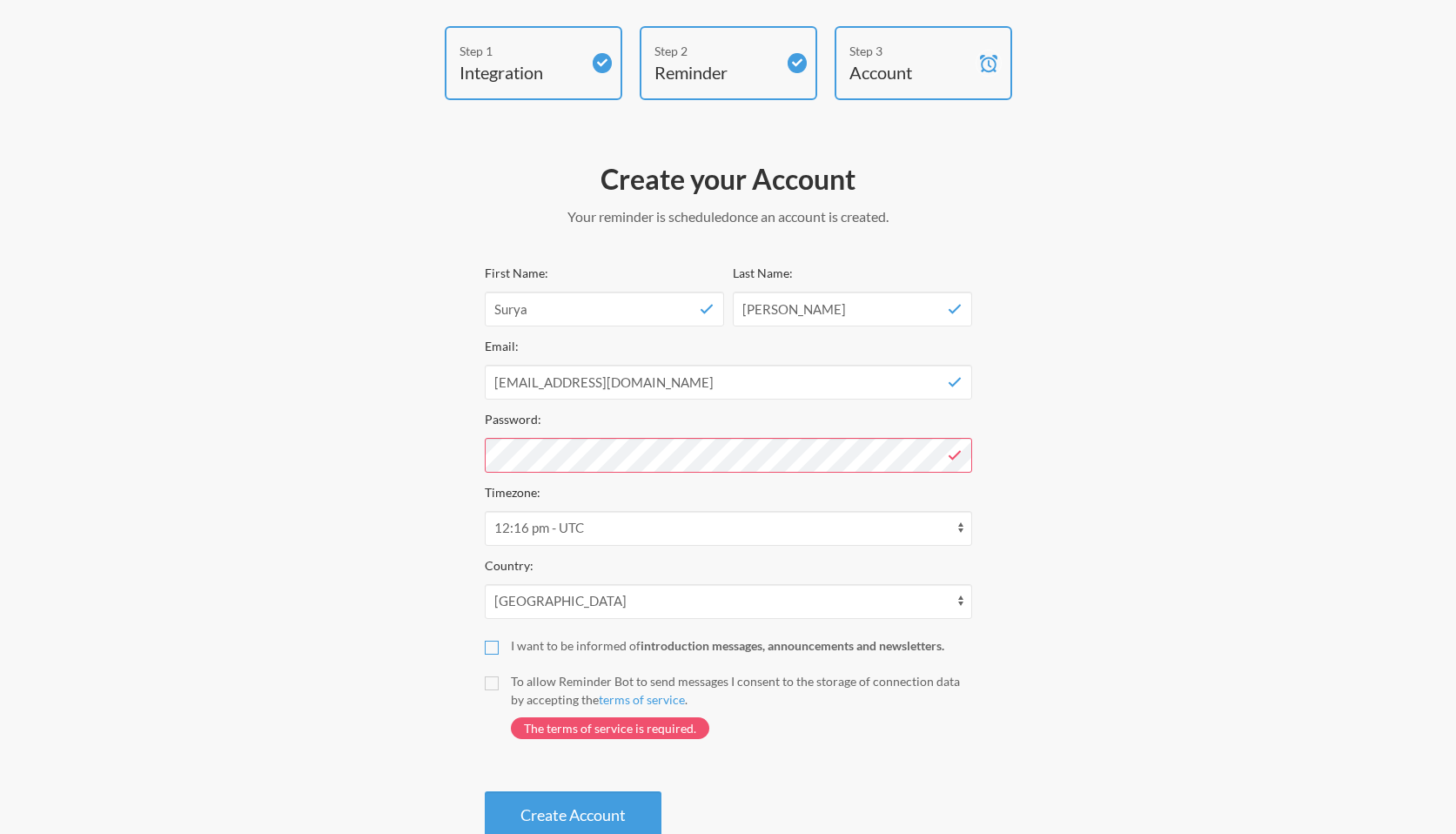
click at [496, 651] on input "I want to be informed of introduction messages, announcements and newsletters." at bounding box center [491, 647] width 14 height 14
checkbox input "true"
click at [494, 685] on input "To allow Reminder Bot to send messages I consent to the storage of connection d…" at bounding box center [491, 683] width 14 height 14
checkbox input "true"
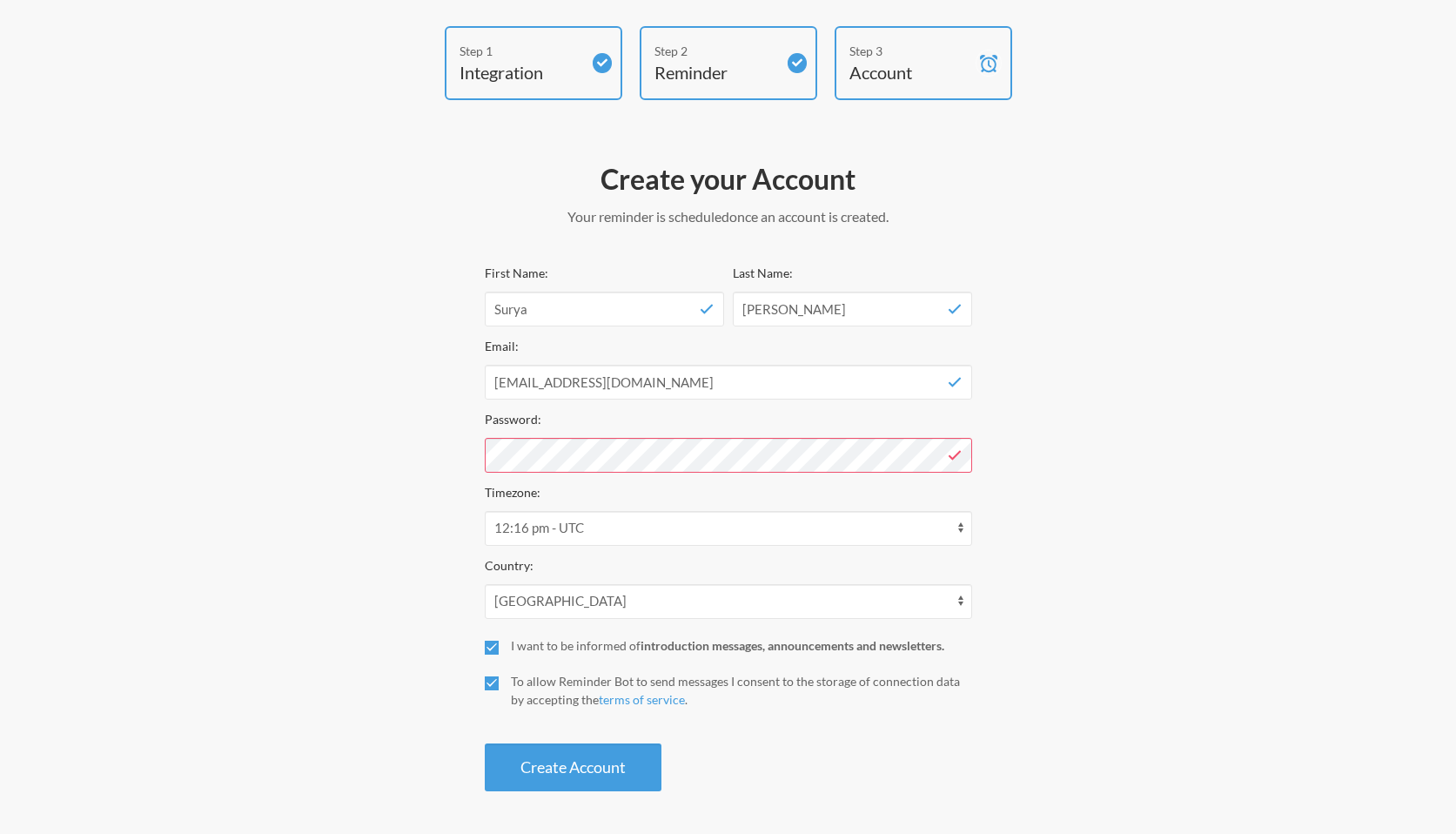
click at [345, 450] on div "Step 1 Integration Step 2 Reminder Step 3 Account Create your Account Your remi…" at bounding box center [728, 413] width 1045 height 774
click at [547, 775] on button "Create Account" at bounding box center [573, 766] width 177 height 48
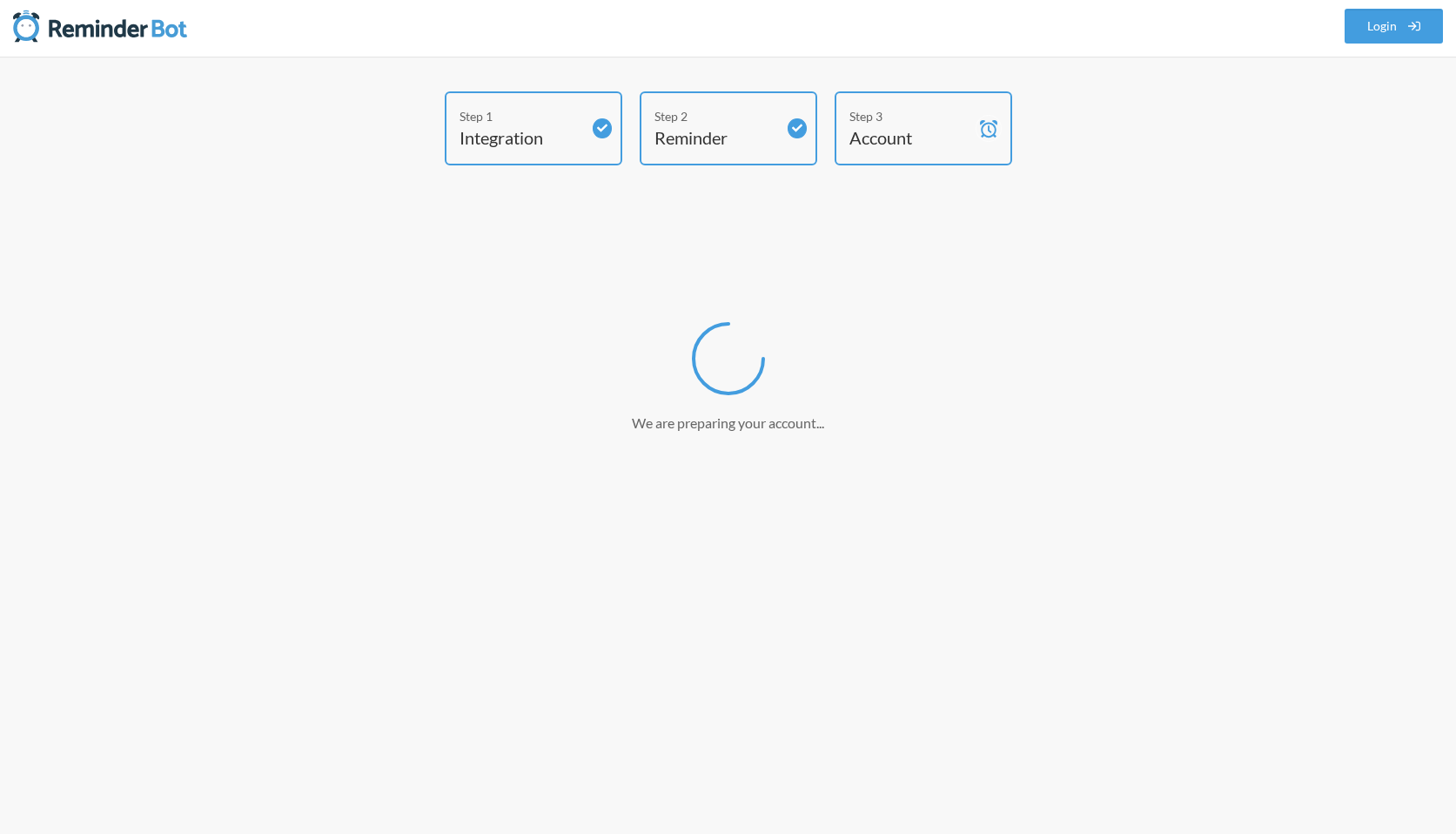
scroll to position [5, 0]
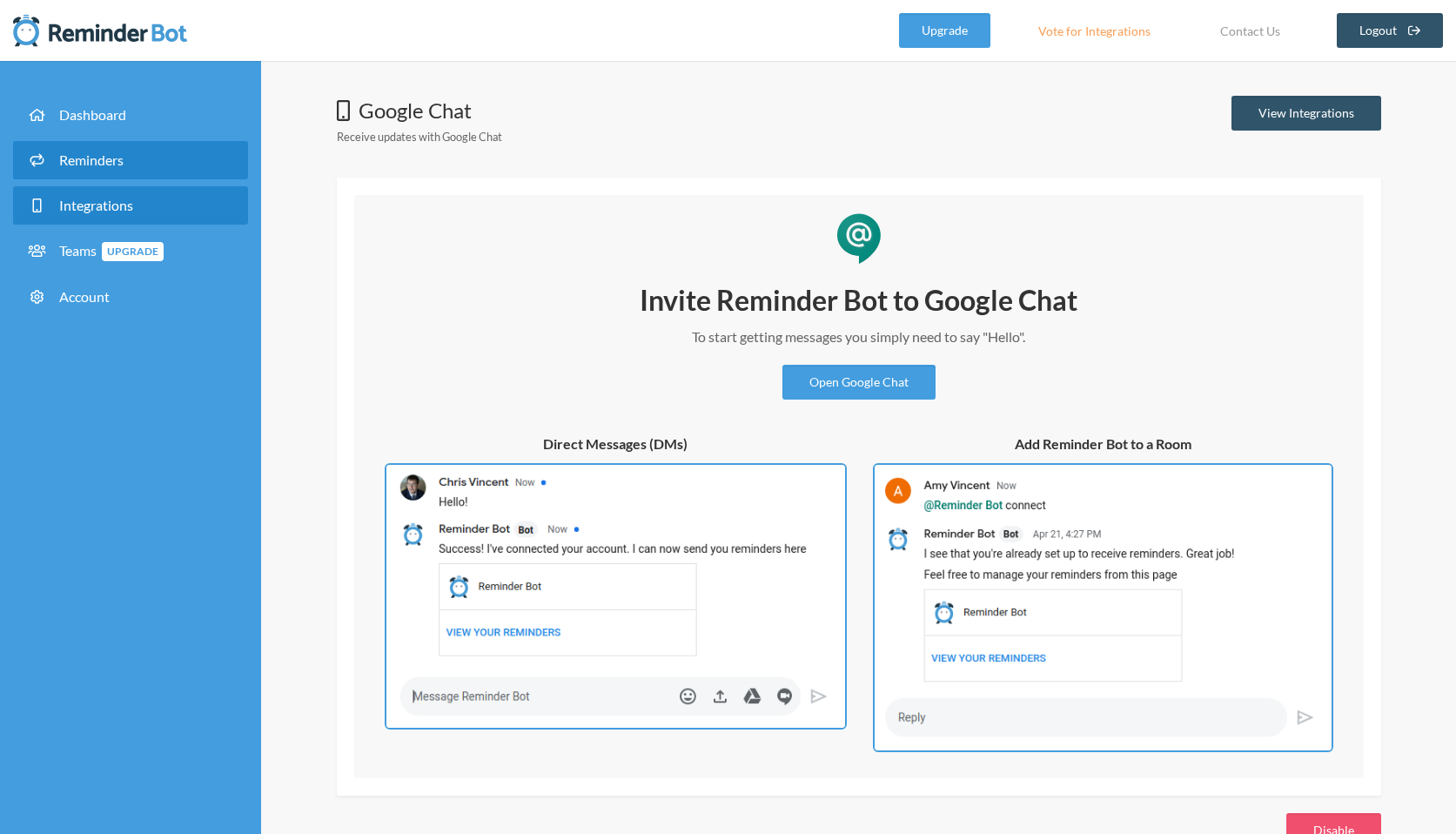
click at [101, 146] on link "Reminders" at bounding box center [131, 160] width 235 height 39
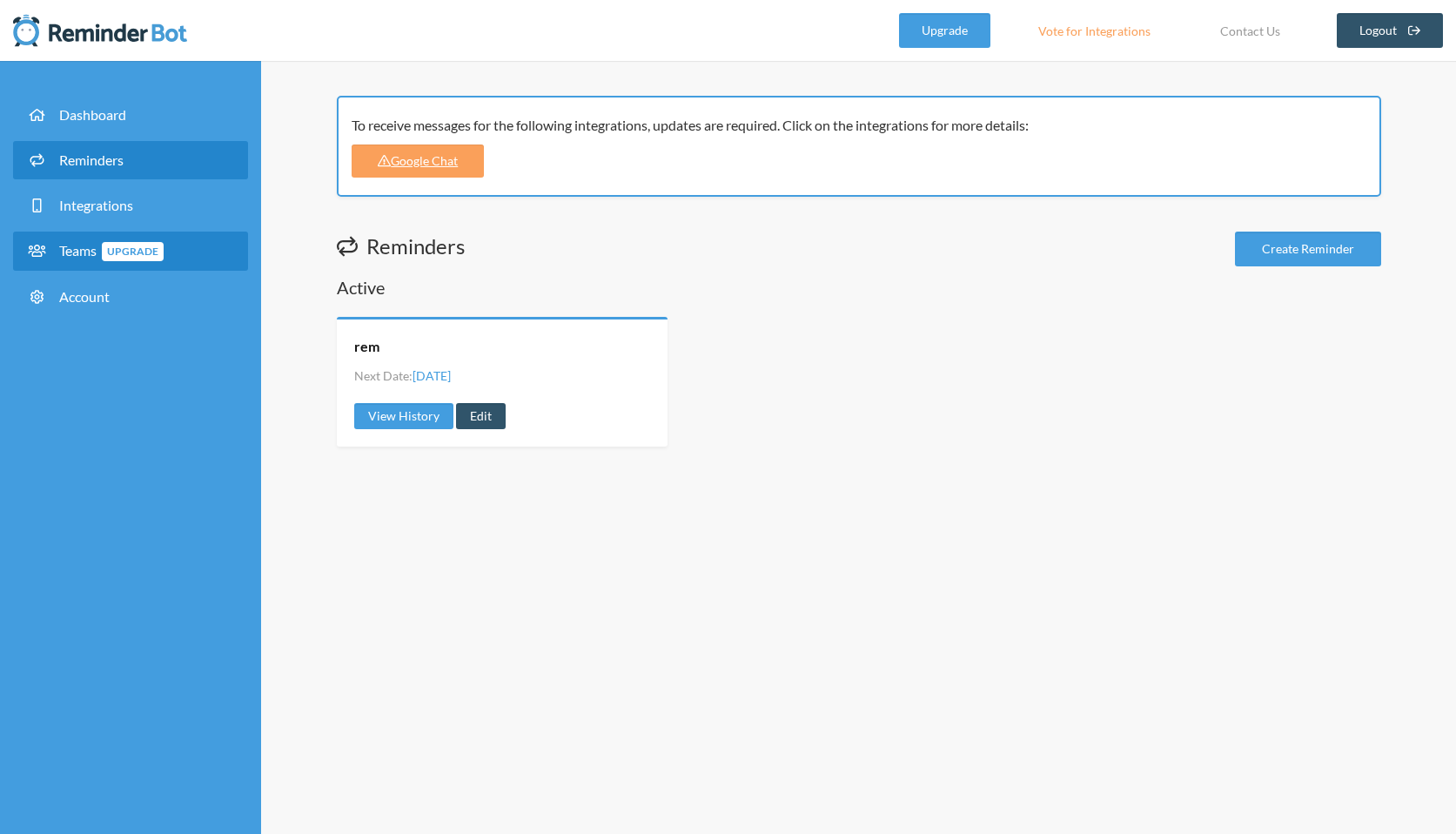
click at [74, 243] on span "Teams Upgrade" at bounding box center [111, 250] width 104 height 17
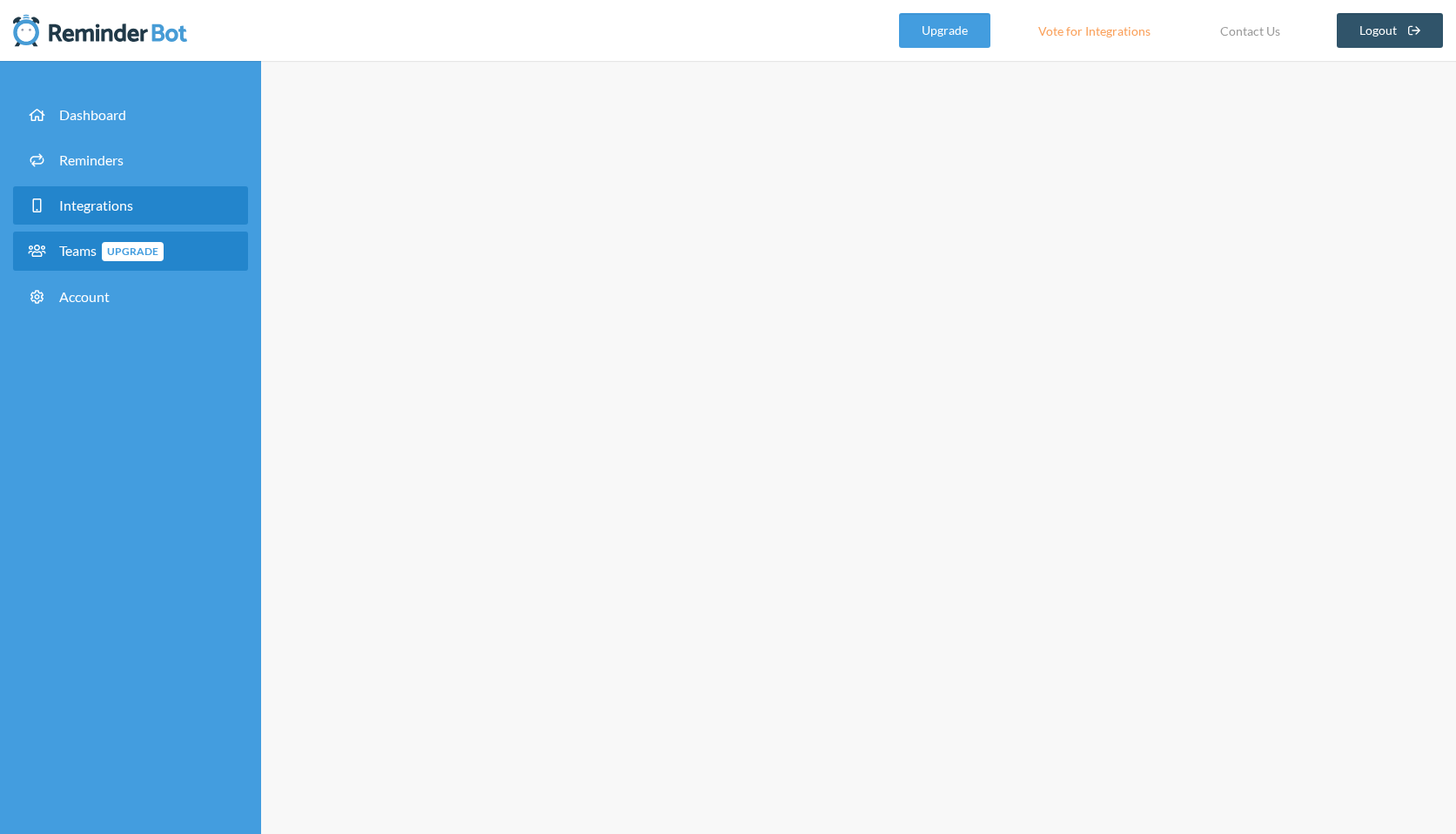
click at [76, 201] on span "Integrations" at bounding box center [96, 205] width 74 height 17
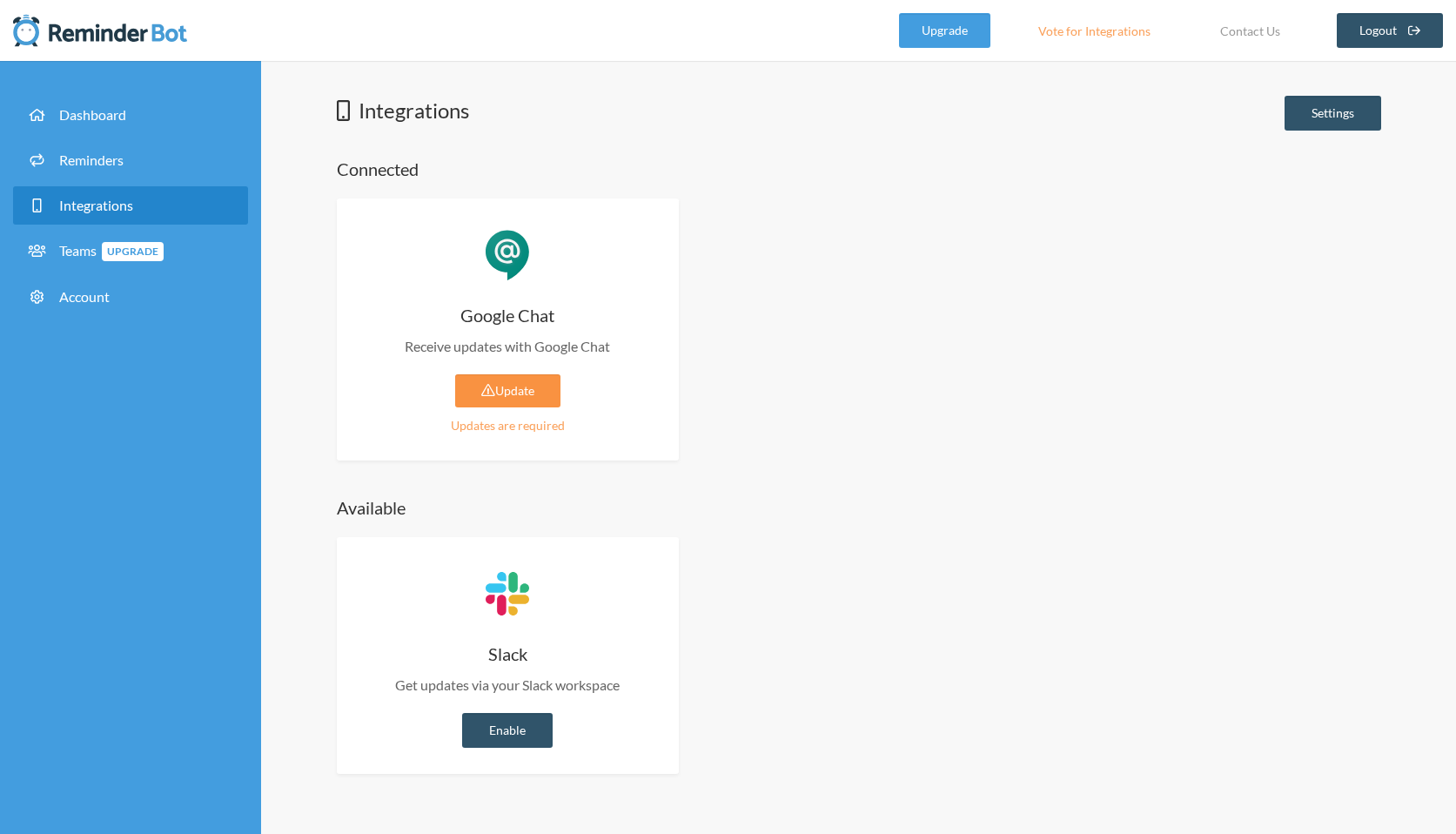
click at [484, 396] on icon at bounding box center [488, 389] width 14 height 12
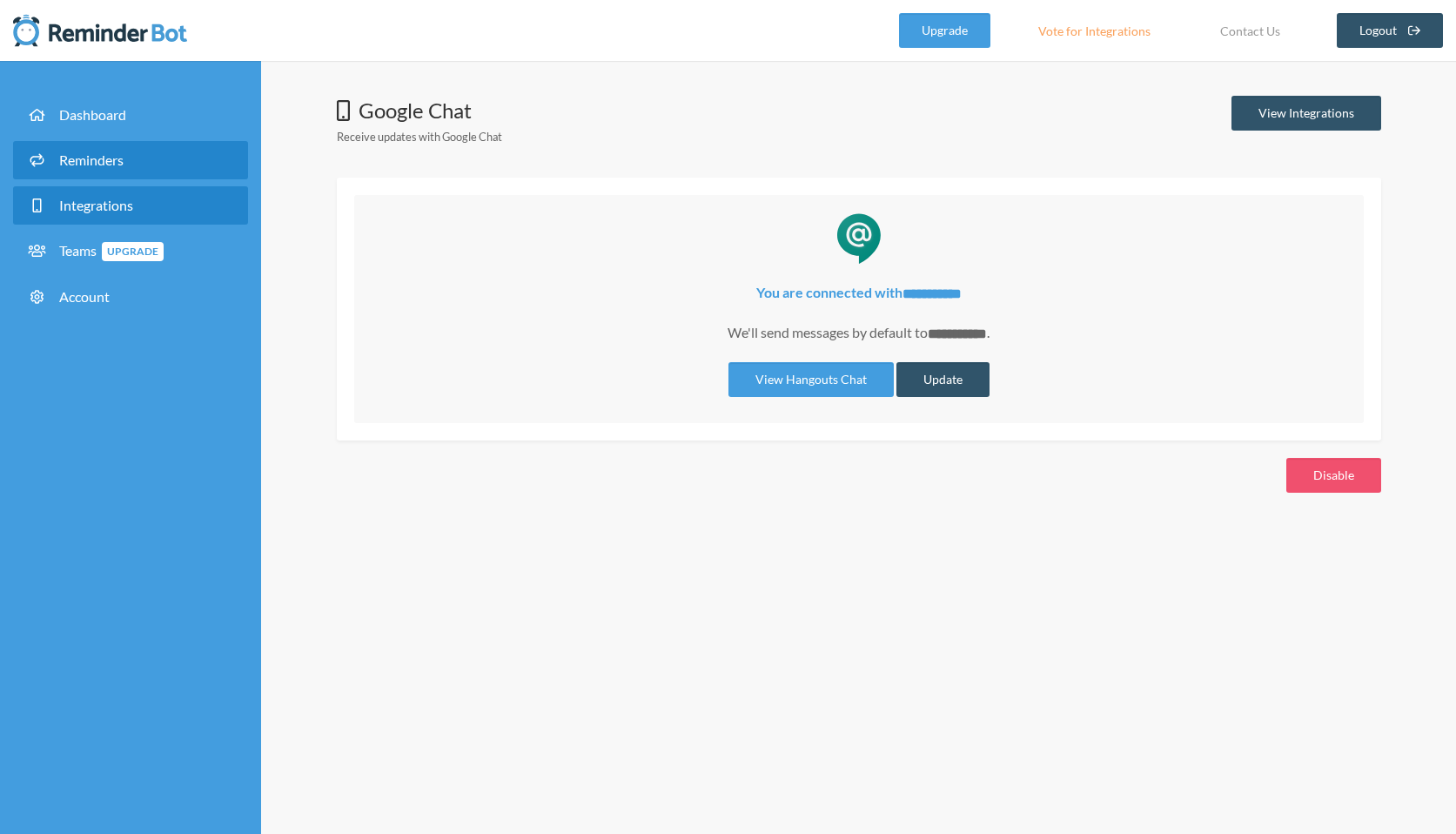
click at [39, 151] on span at bounding box center [41, 160] width 30 height 17
